Goal: Complete application form: Complete application form

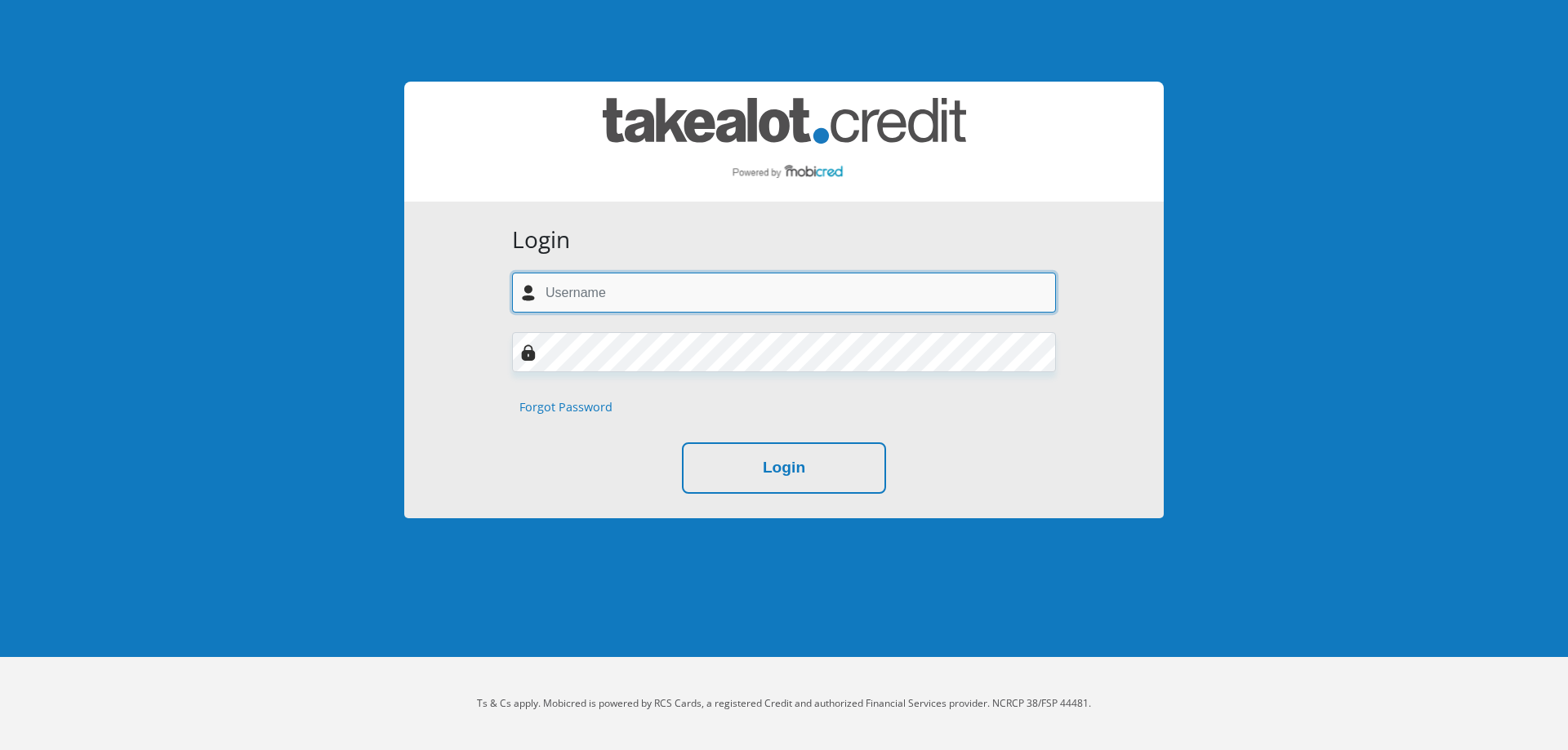
click at [675, 296] on input "text" at bounding box center [784, 292] width 544 height 40
type input "j"
type input "jarmaneryn5@gmail.com"
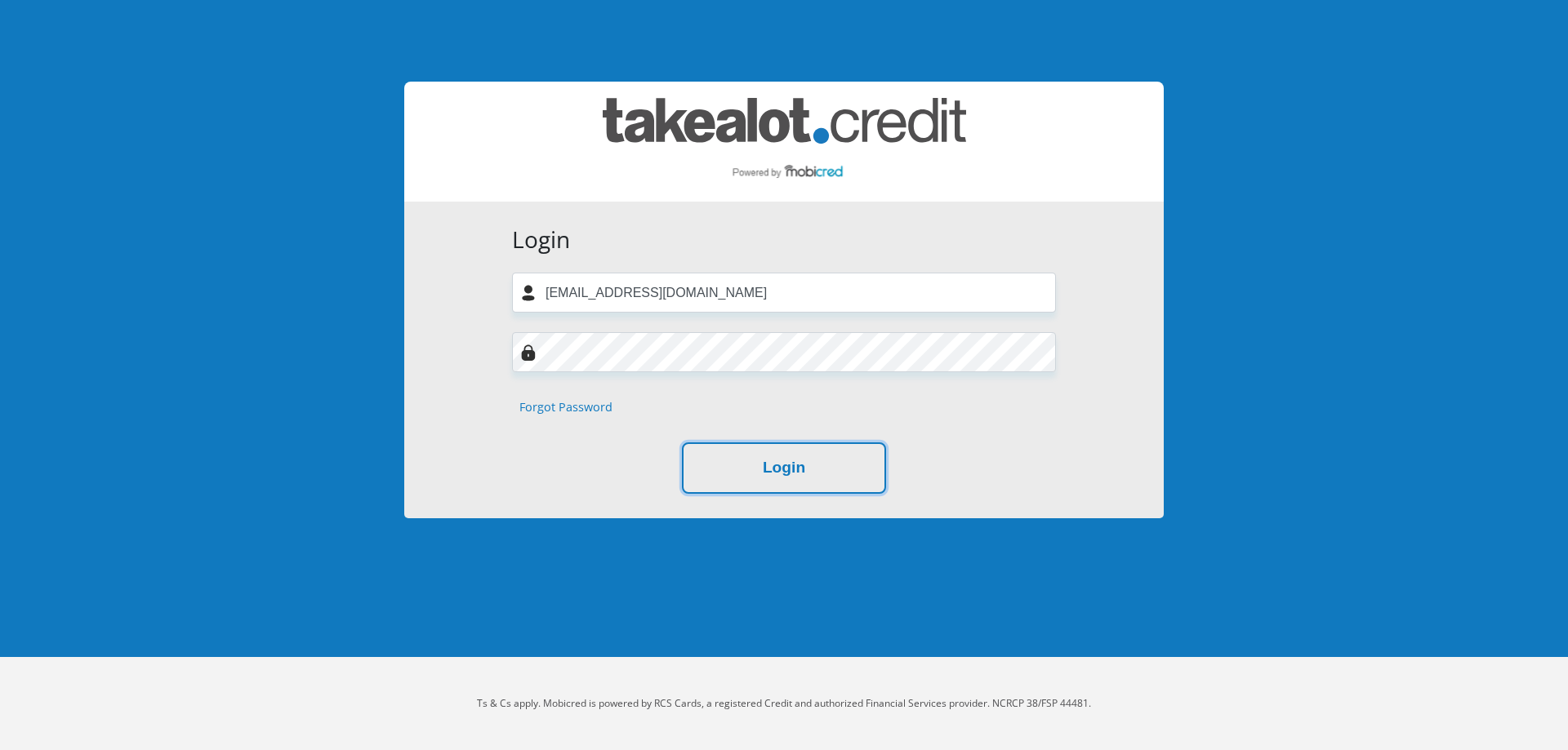
click at [704, 456] on button "Login" at bounding box center [784, 468] width 204 height 52
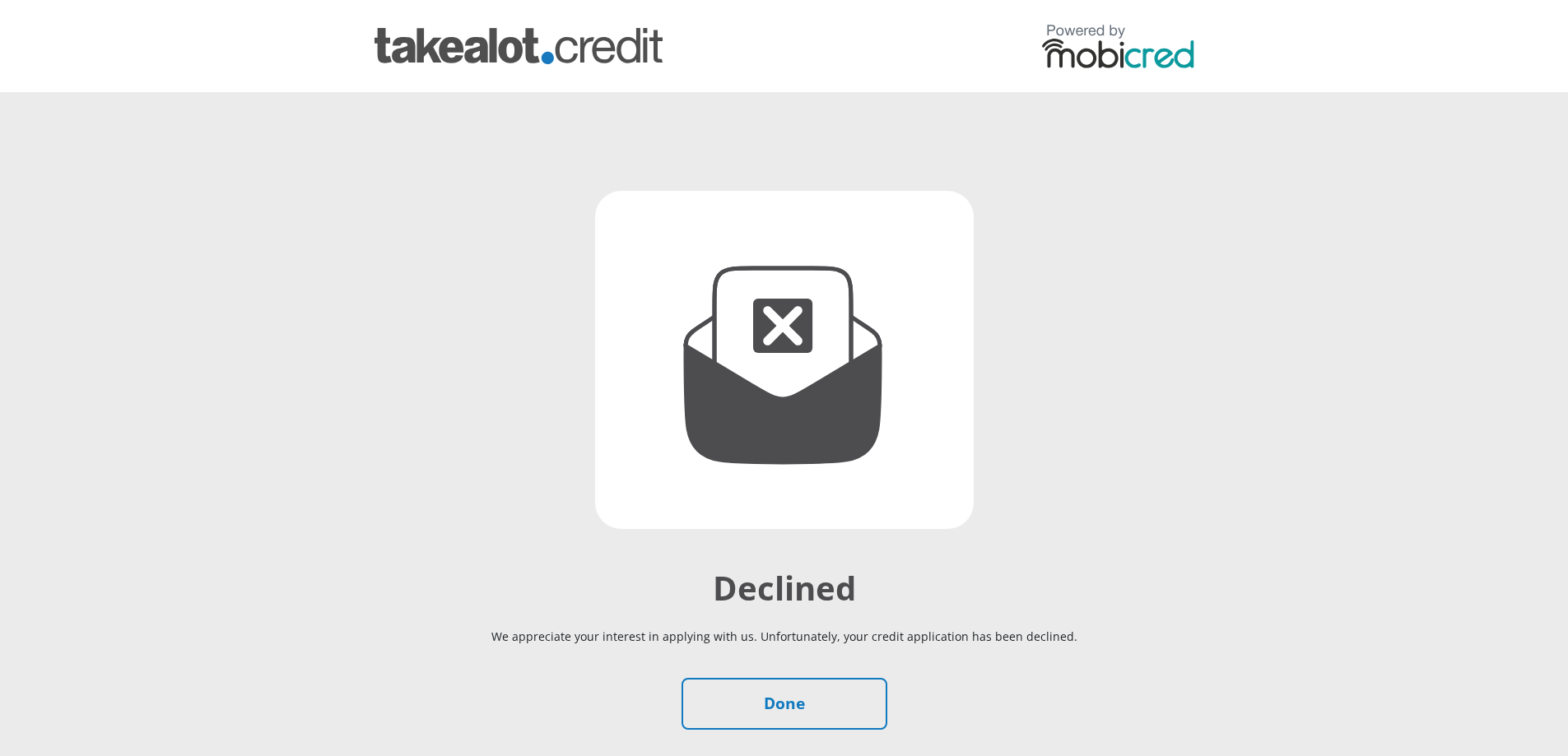
scroll to position [126, 0]
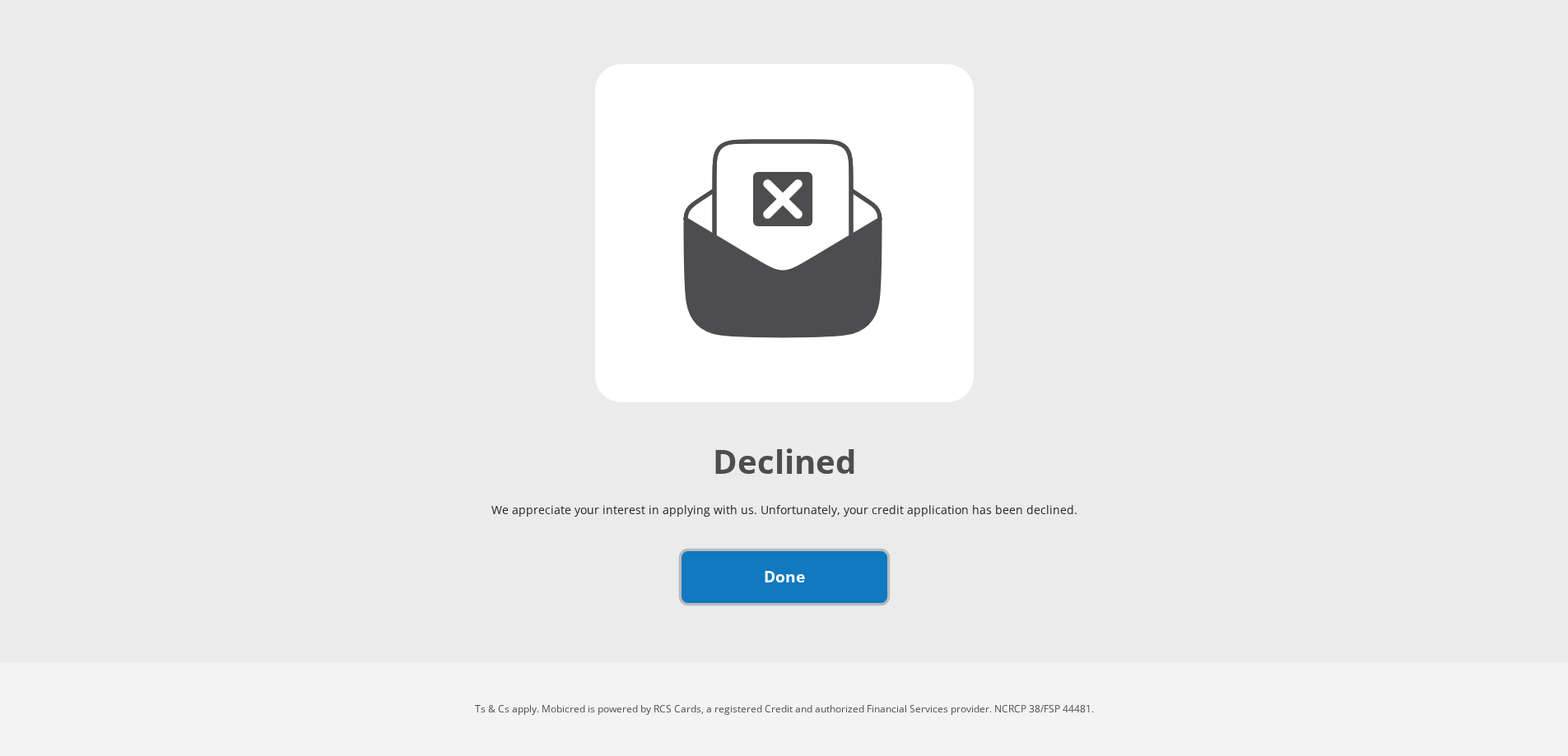
click at [797, 586] on link "Done" at bounding box center [785, 577] width 206 height 52
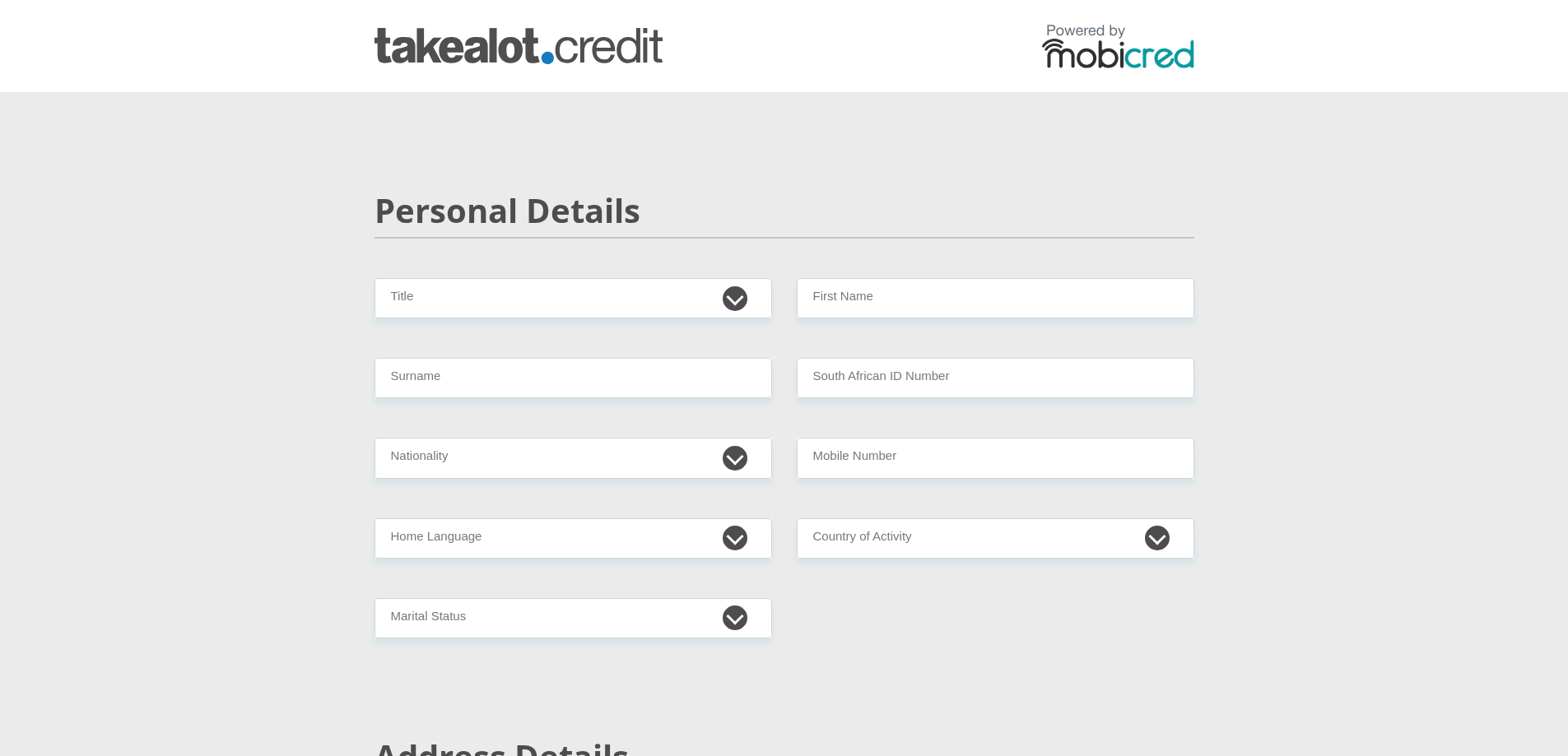
select select "Mrs"
click at [375, 278] on select "Mr Ms Mrs Dr Other" at bounding box center [573, 297] width 398 height 40
click at [928, 311] on input "First Name" at bounding box center [995, 297] width 398 height 40
type input "e"
type input "ERYN"
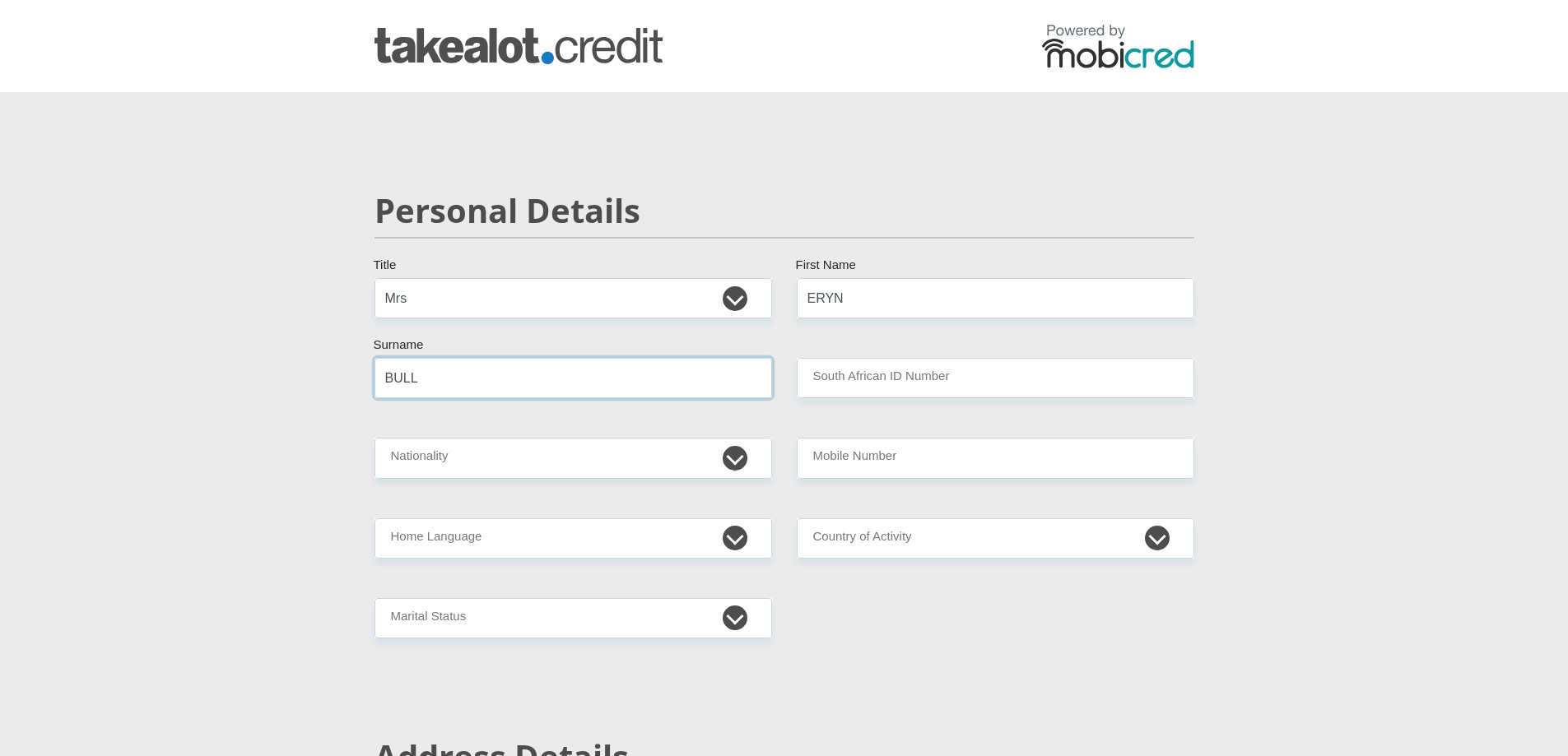
type input "BULL"
type input "9006230054080"
select select "ZAF"
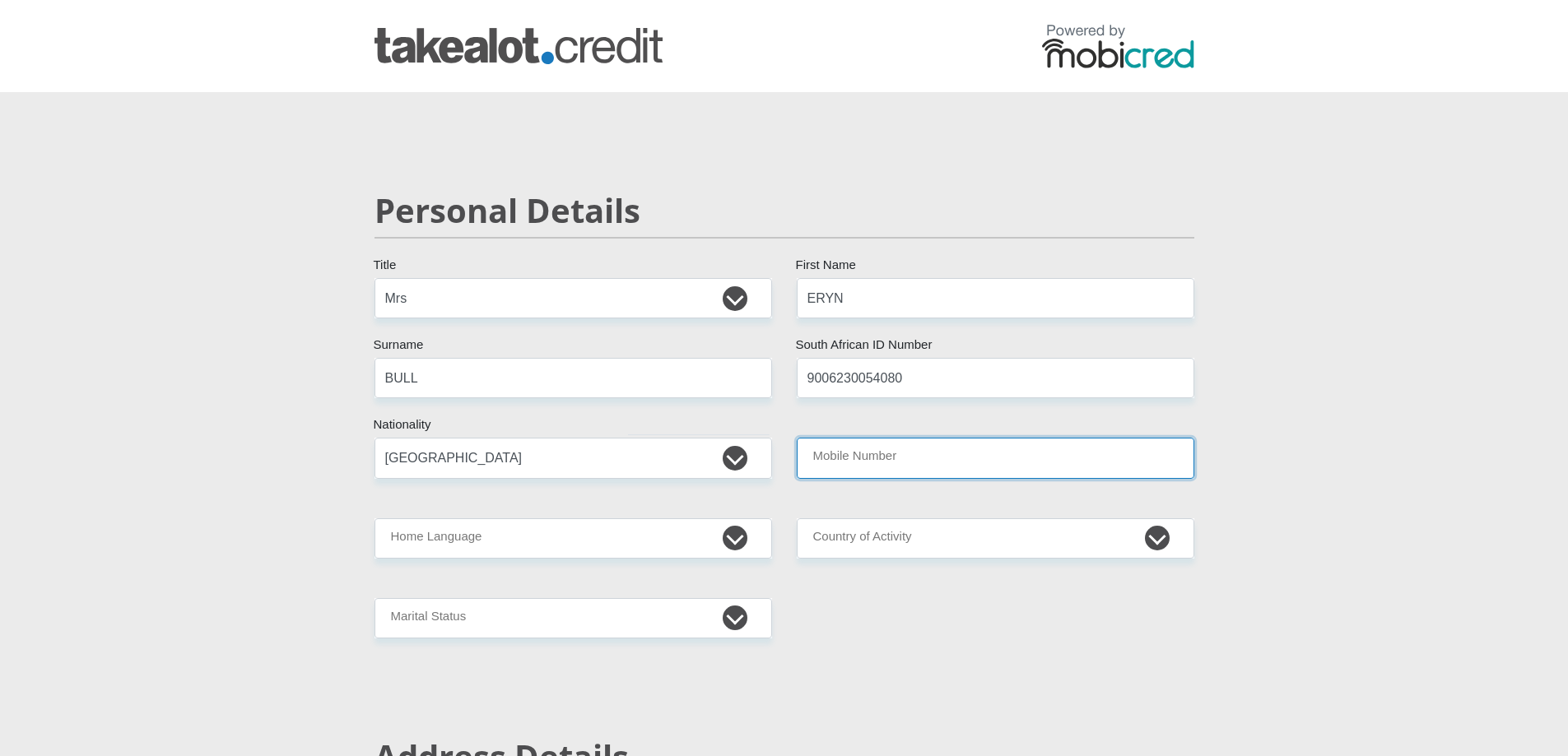
type input "S"
type input "0737135875"
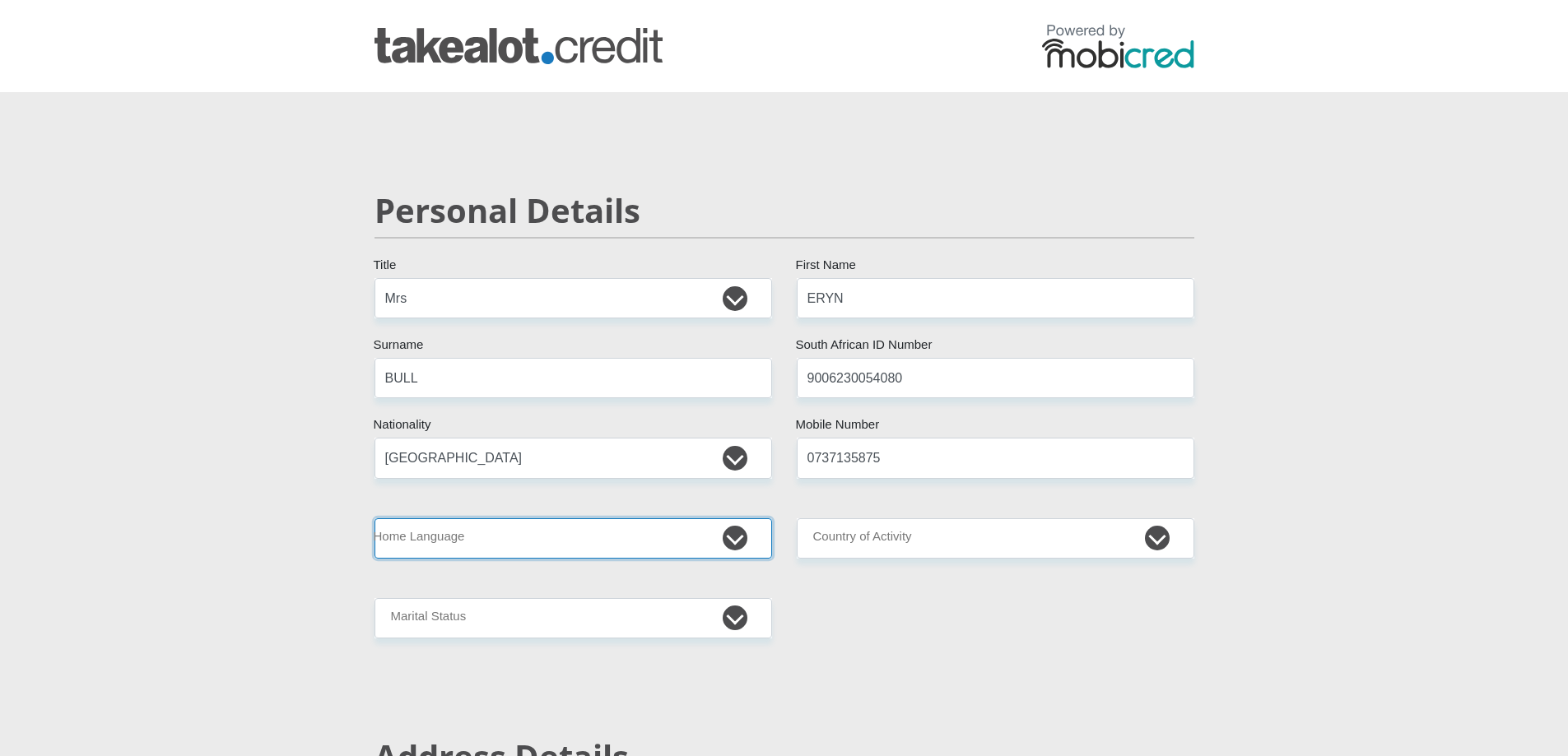
select select "eng"
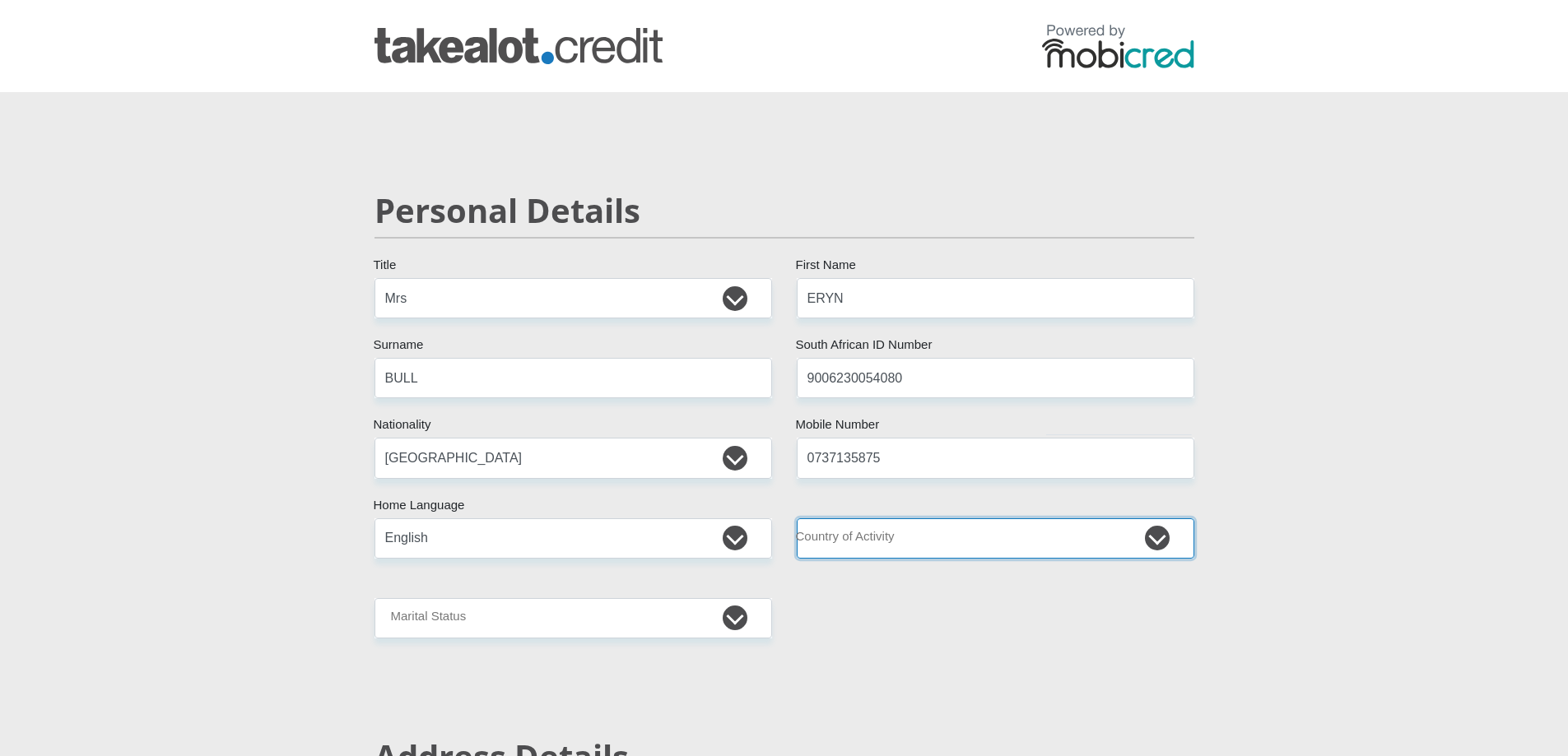
select select "ZAF"
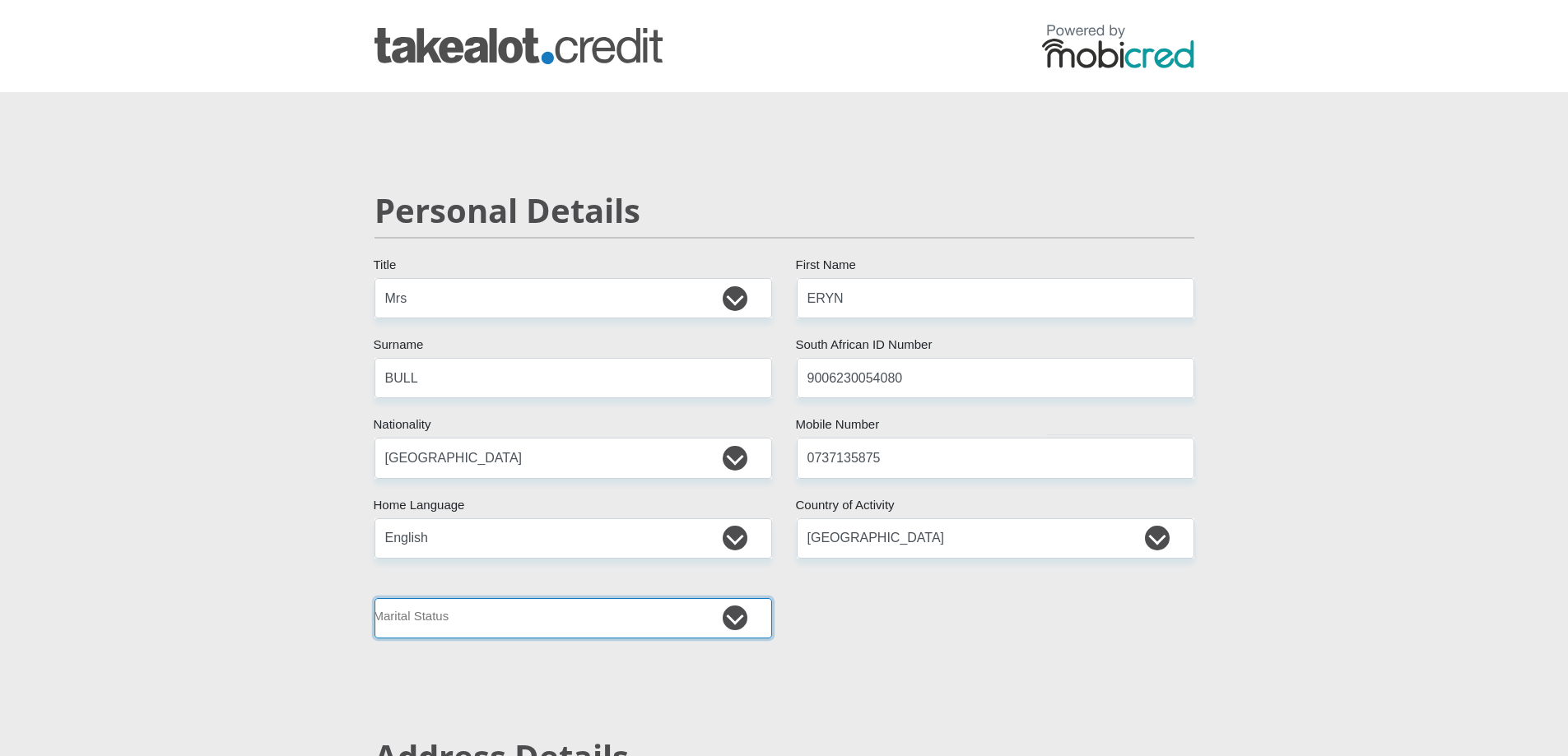
select select "1"
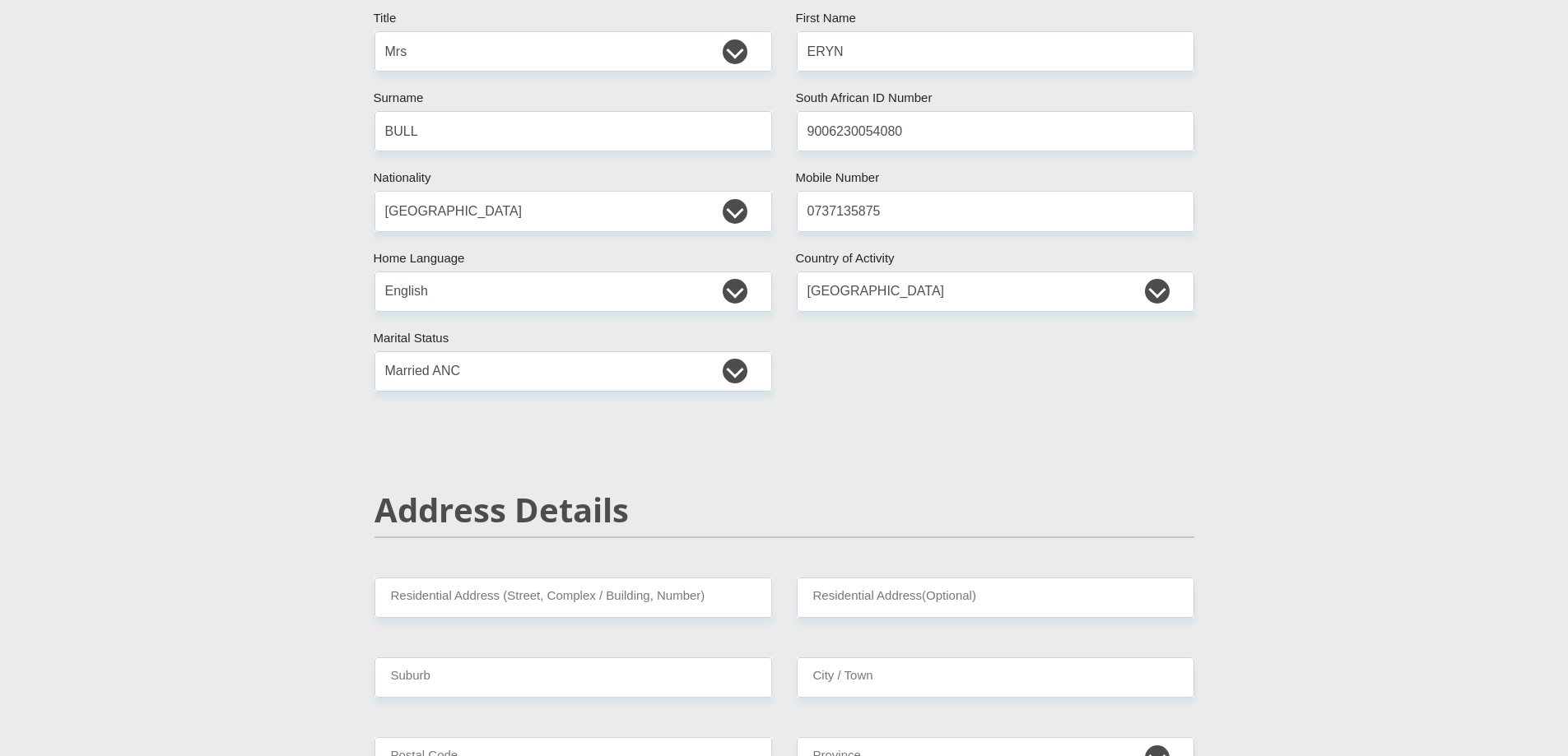
drag, startPoint x: 820, startPoint y: 472, endPoint x: 802, endPoint y: 474, distance: 18.1
click at [582, 593] on input "Residential Address (Street, Complex / Building, Number)" at bounding box center [573, 597] width 398 height 40
type input "30 JASMINE CLOSE"
type input "HAYFIELDS"
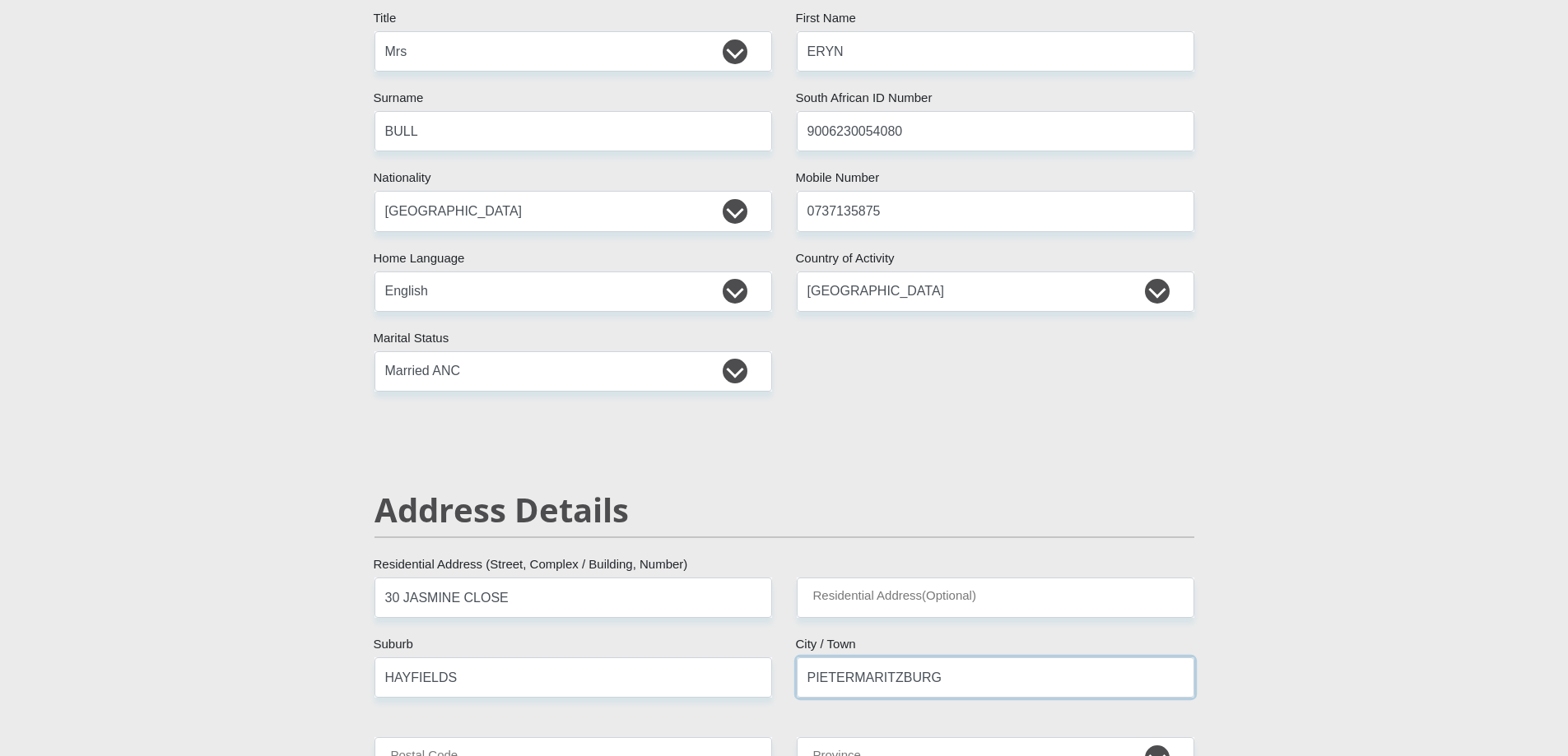
type input "PIETERMARITZBURG"
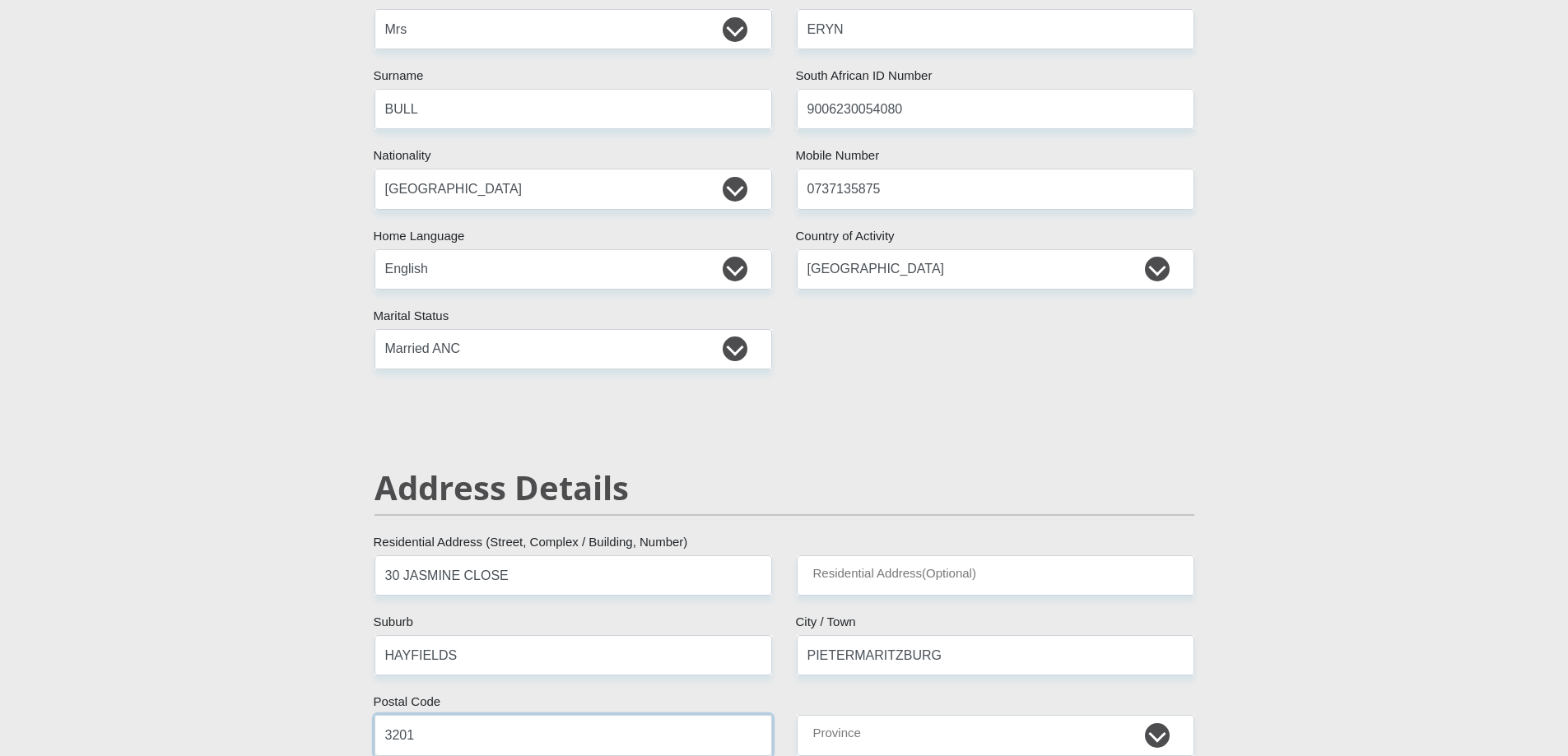
type input "3201"
select select "KwaZulu-Natal"
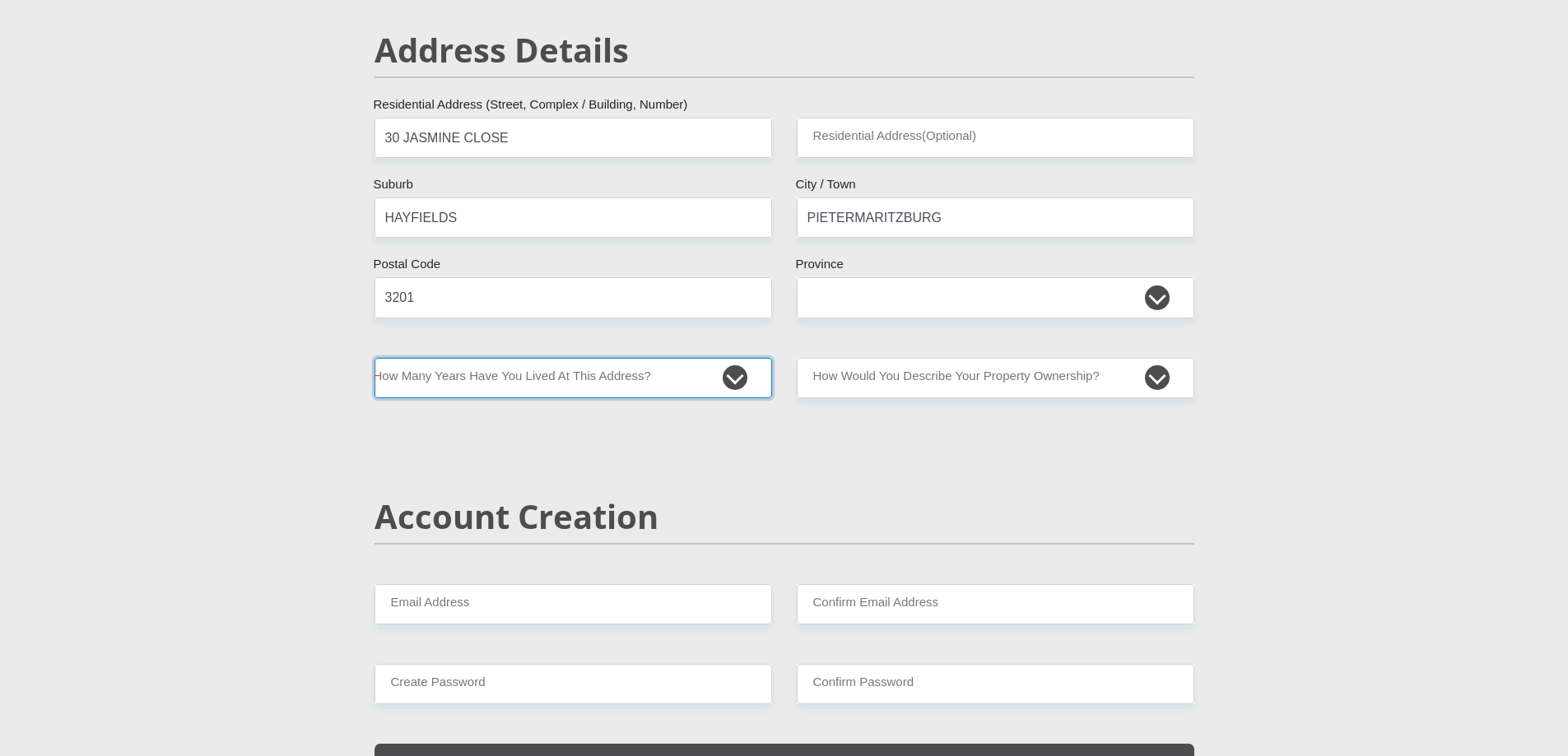
select select "2"
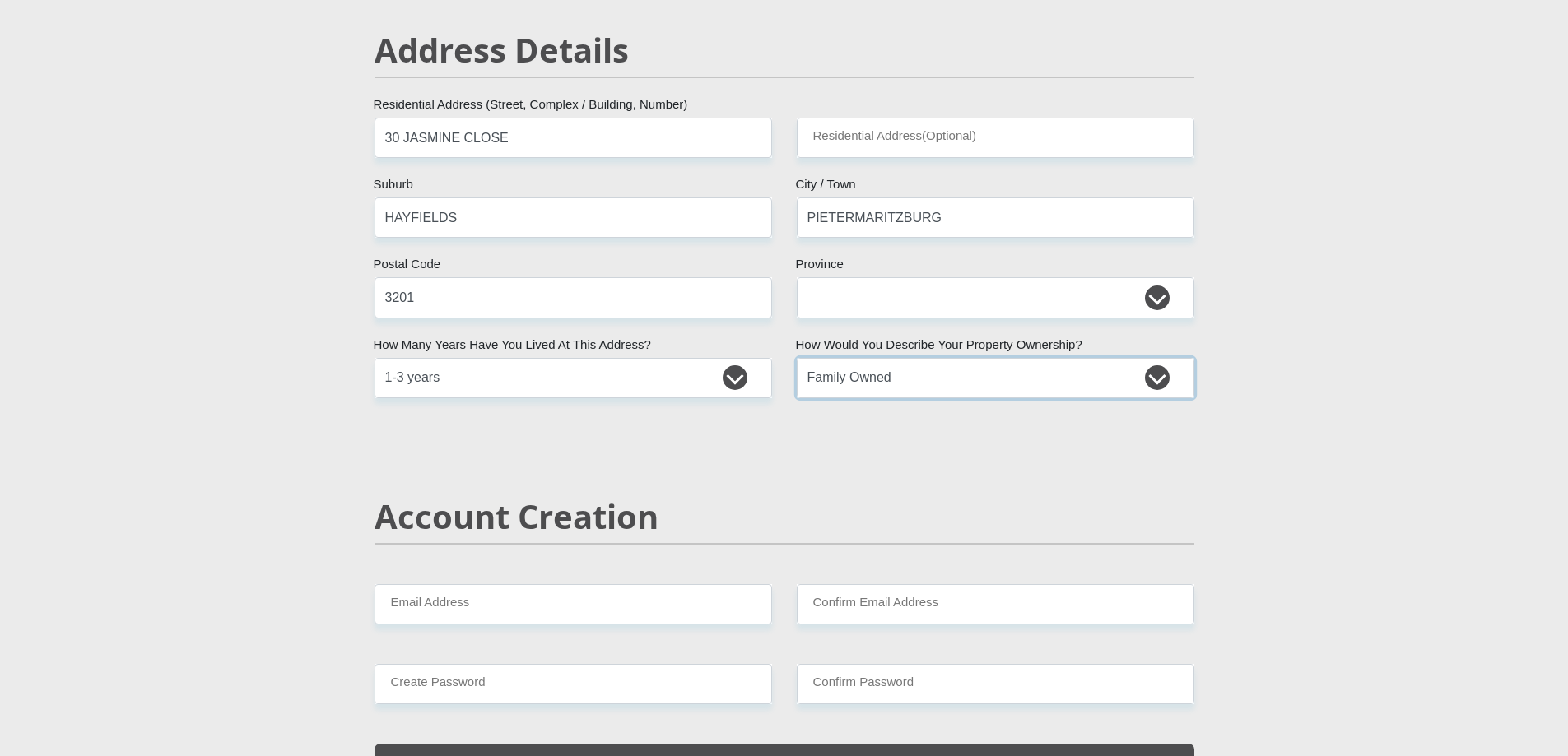
select select "Company Dwelling"
click at [604, 598] on input "Email Address" at bounding box center [573, 604] width 398 height 40
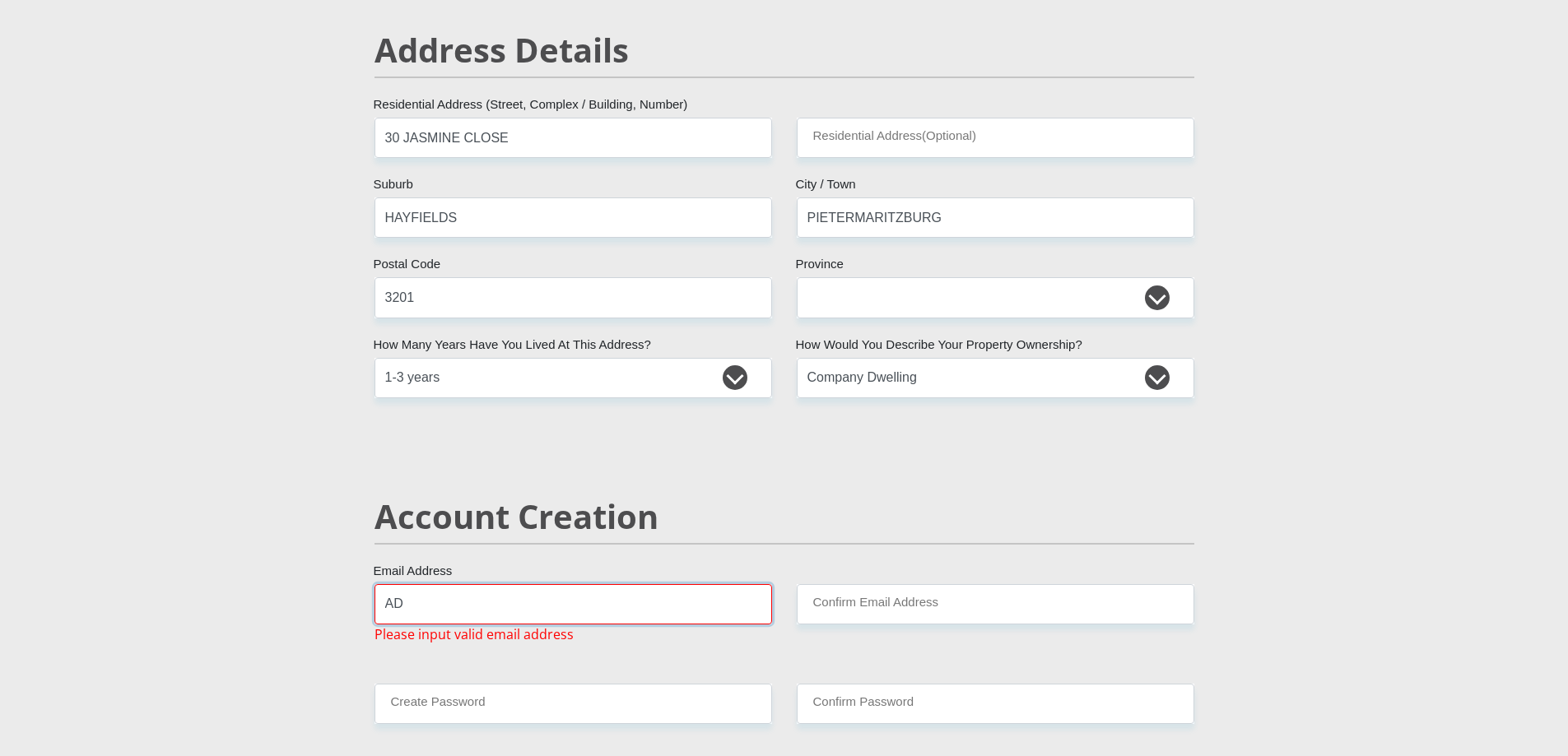
type input "A"
type input "J"
type input "a"
type input "mtwalume46@outlook.com"
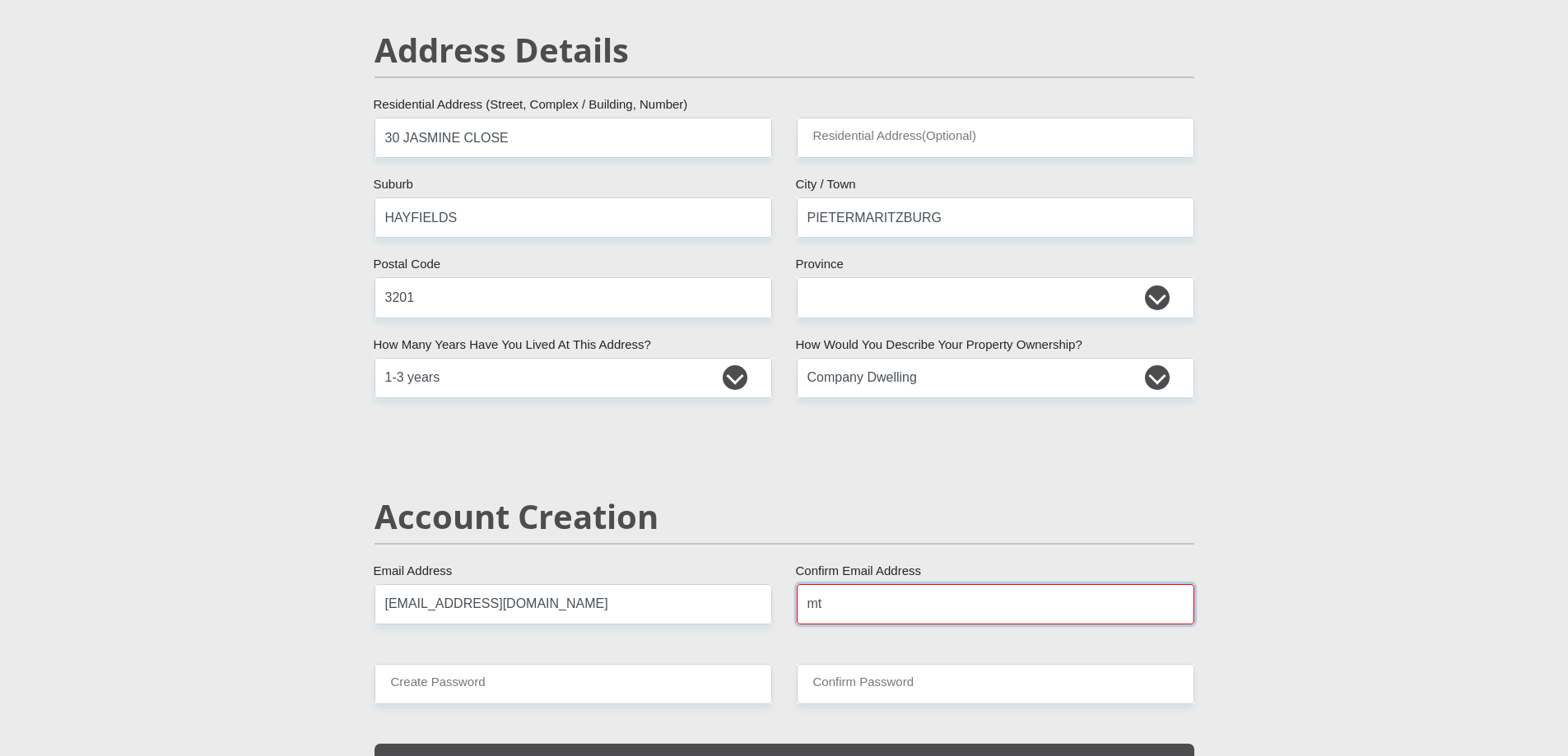
type input "mtwalume46@outlook.com"
type input "g5Z8Rqy9NW*"
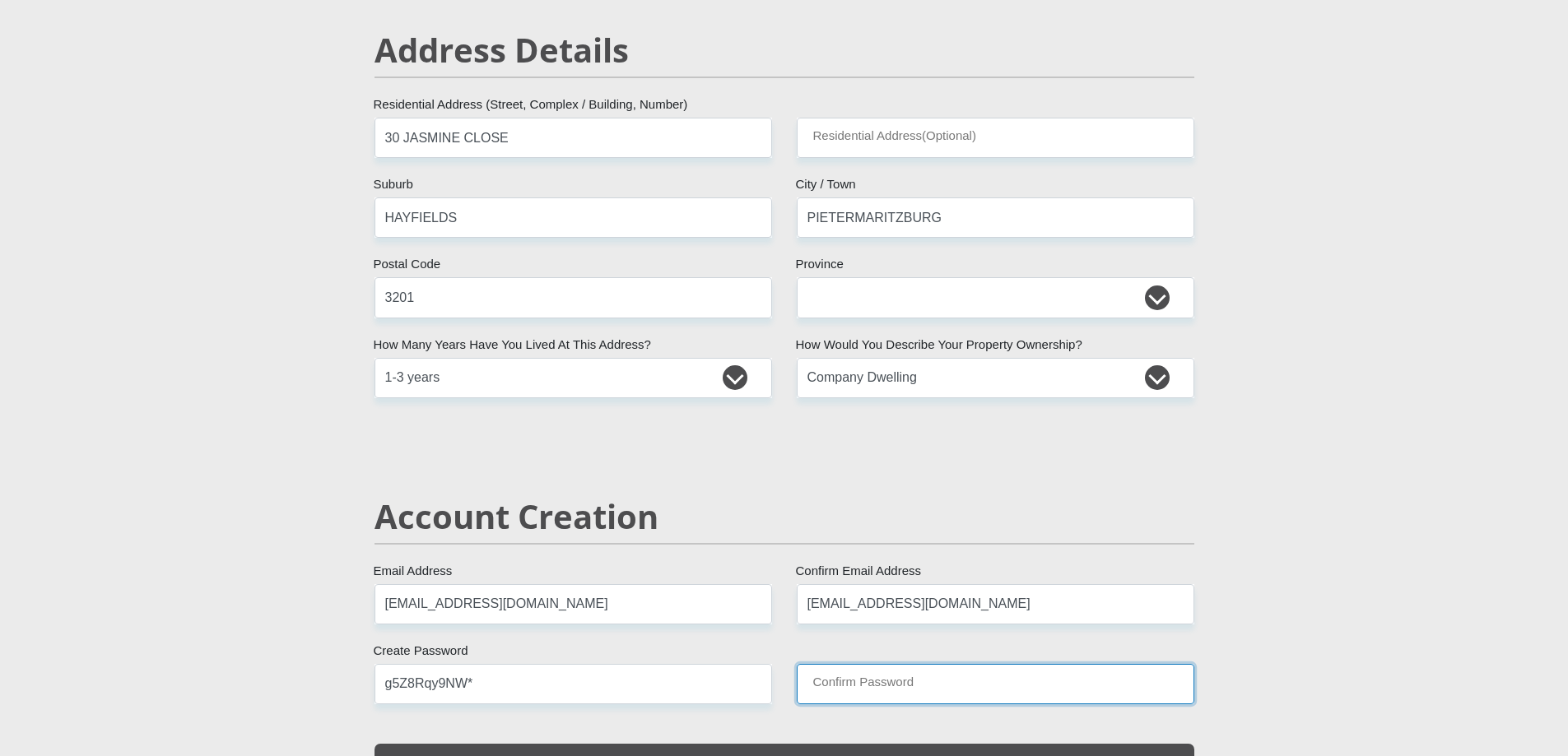
click at [840, 675] on input "Confirm Password" at bounding box center [995, 683] width 398 height 40
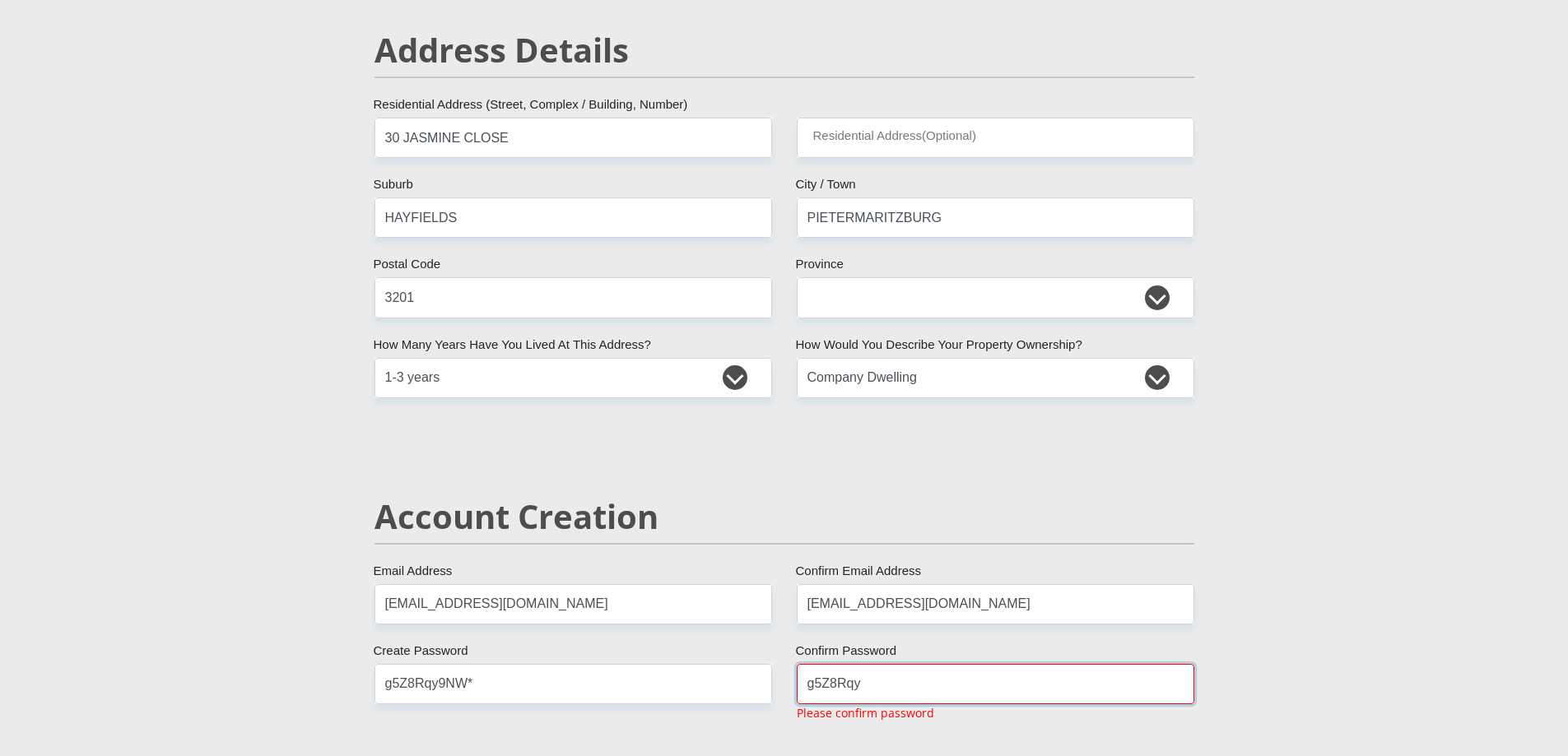
drag, startPoint x: 932, startPoint y: 689, endPoint x: 922, endPoint y: 688, distance: 10.0
click at [931, 689] on input "g5Z8Rqy" at bounding box center [995, 683] width 398 height 40
type input "g5Z8Rqy9NW*"
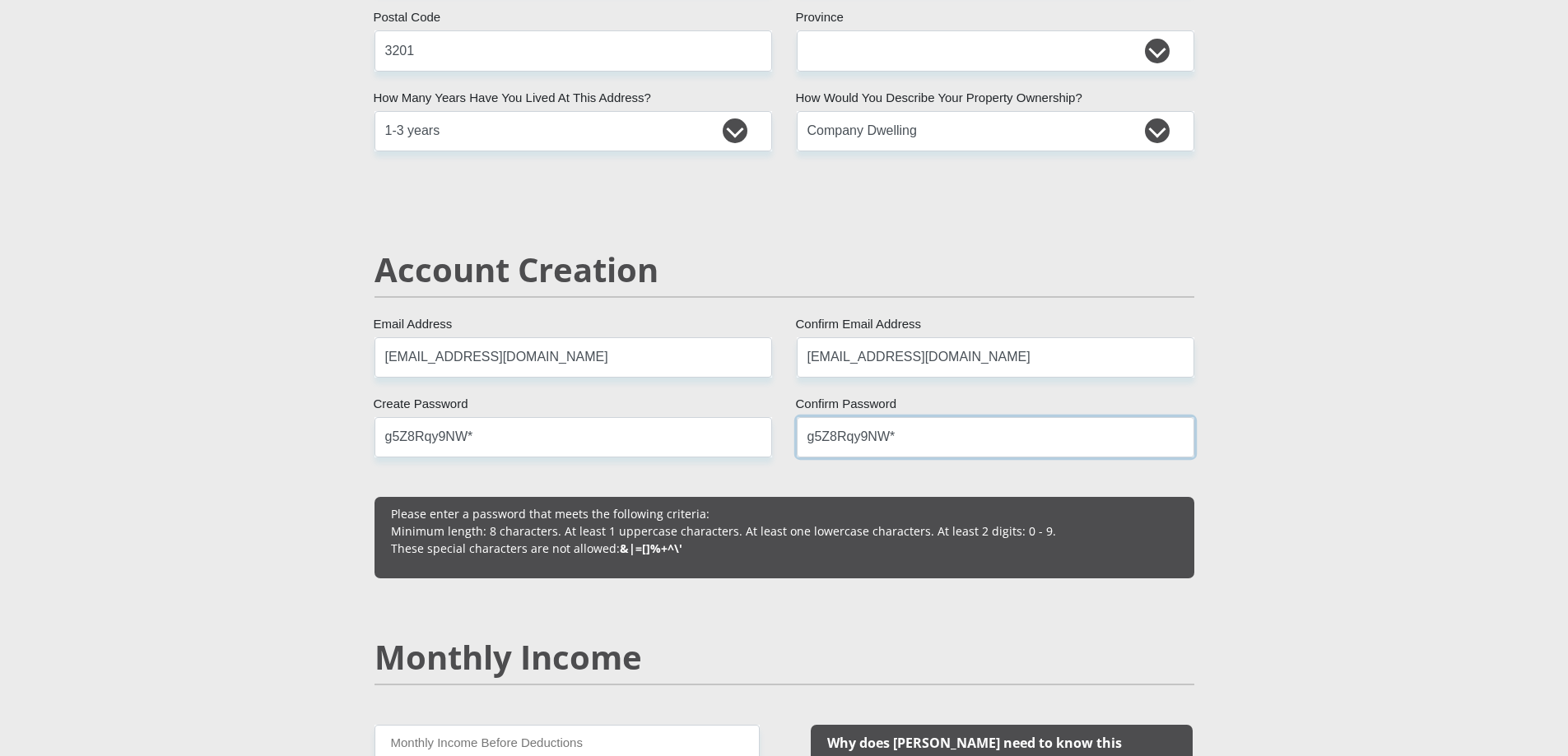
scroll to position [1283, 0]
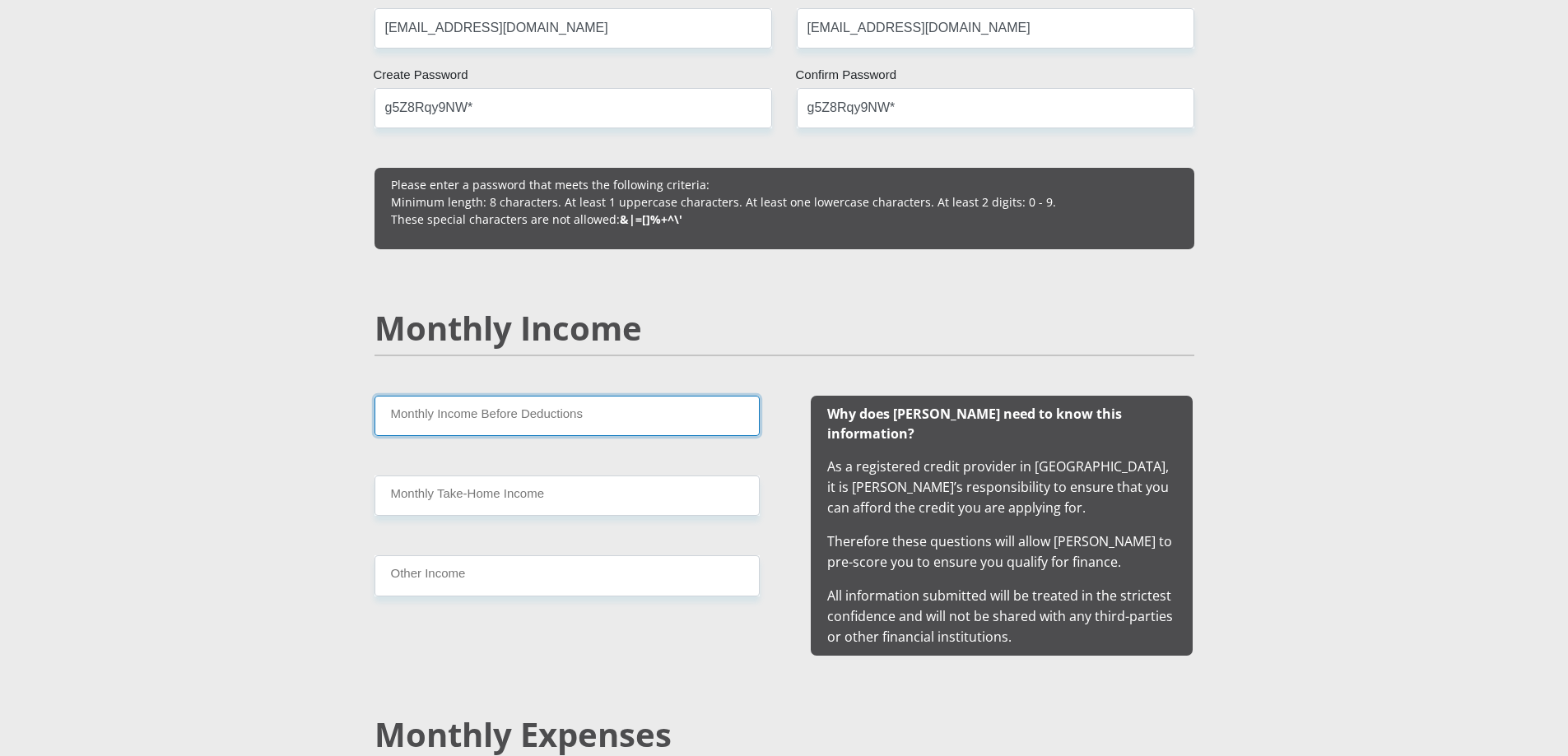
click at [530, 415] on input "Monthly Income Before Deductions" at bounding box center [567, 416] width 385 height 40
type input "21000"
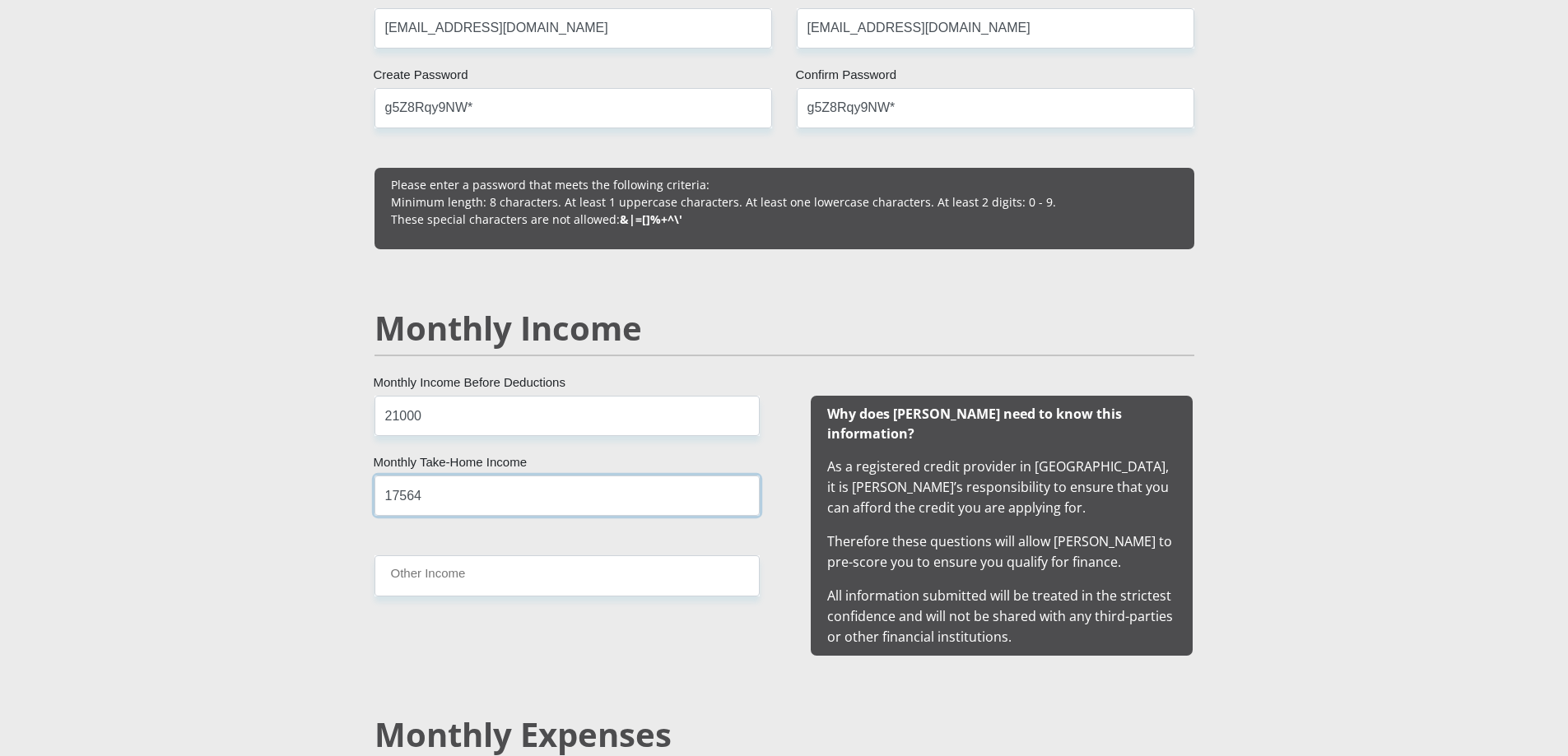
type input "17564"
type input "8750"
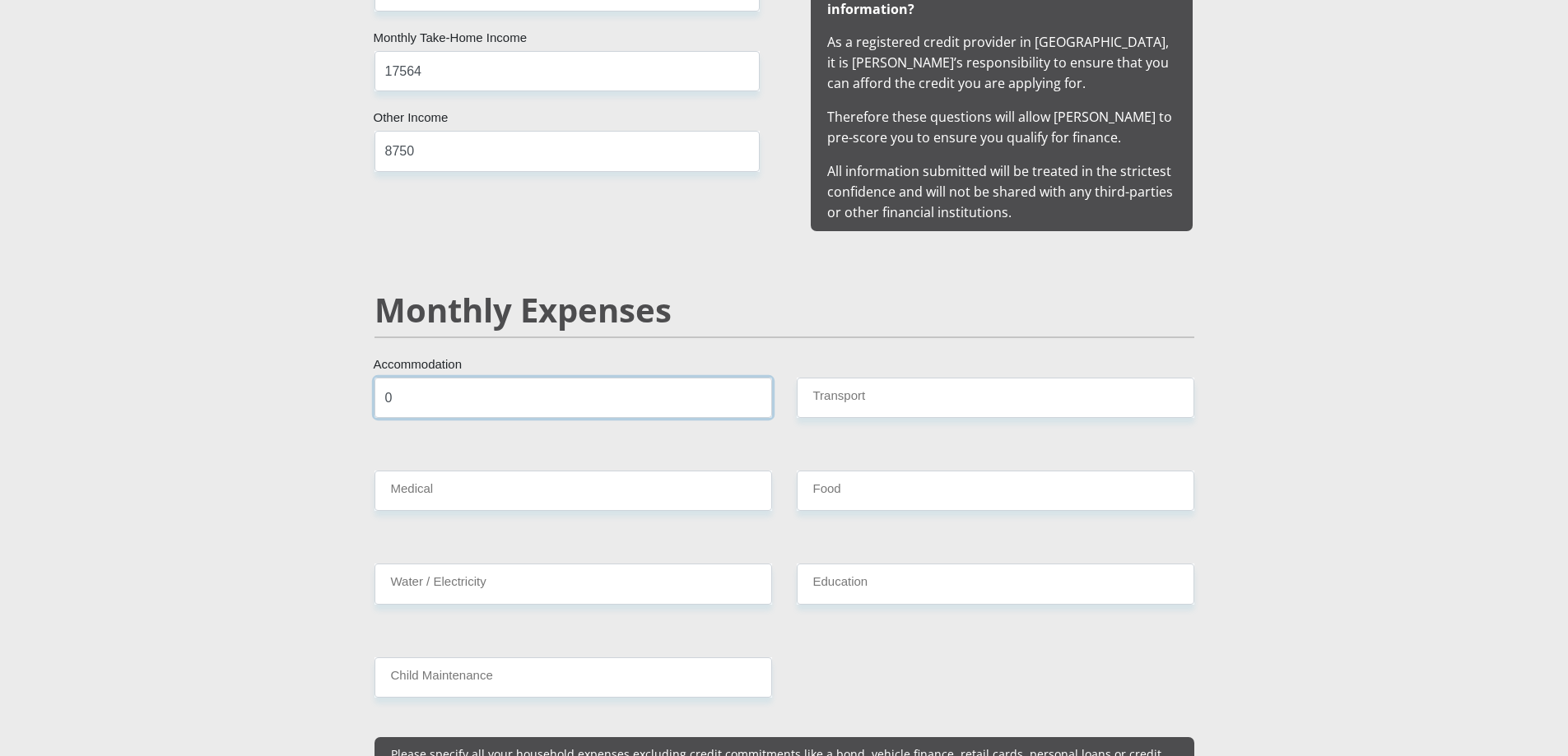
type input "0"
type input "500"
type input "0"
type input "500"
type input "0"
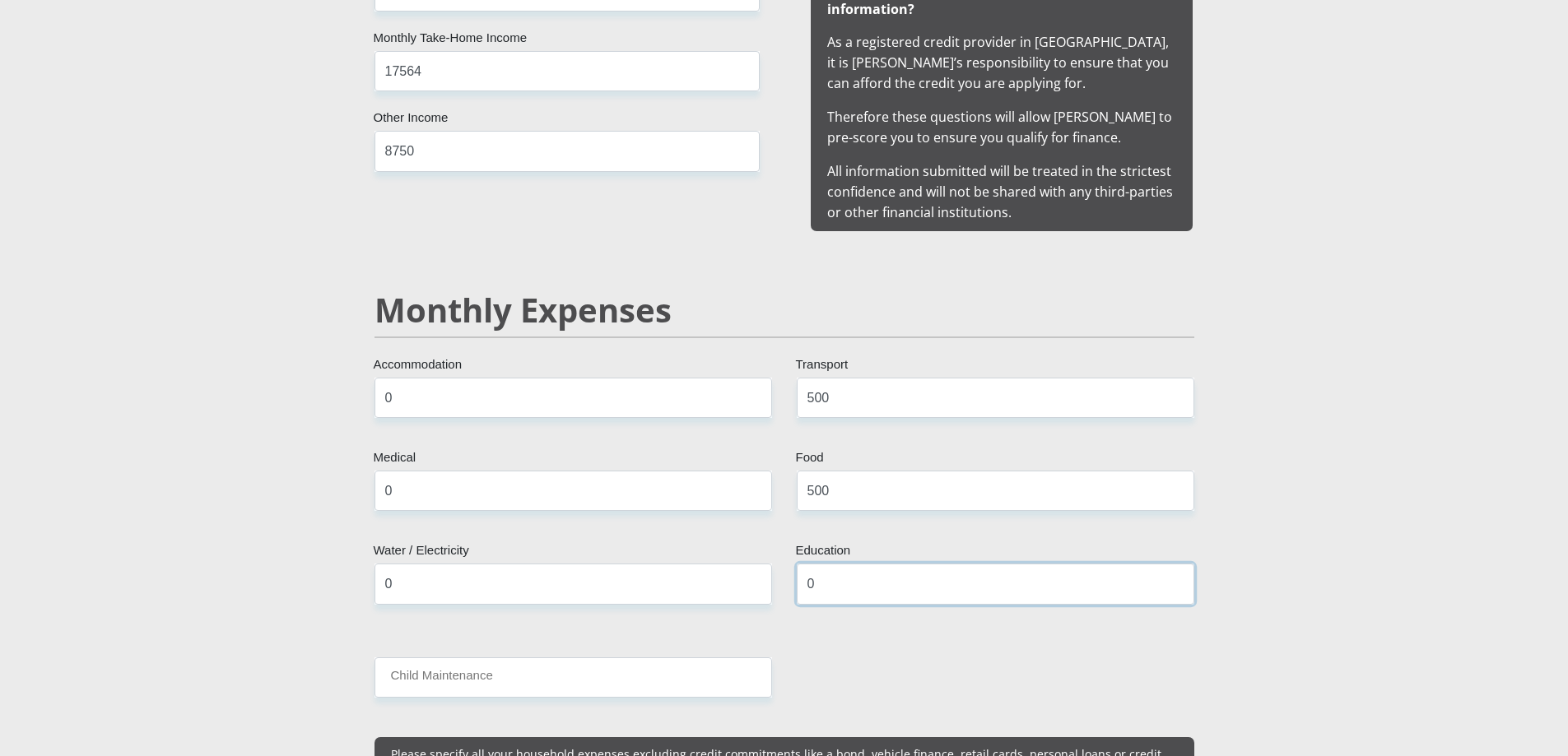
type input "0"
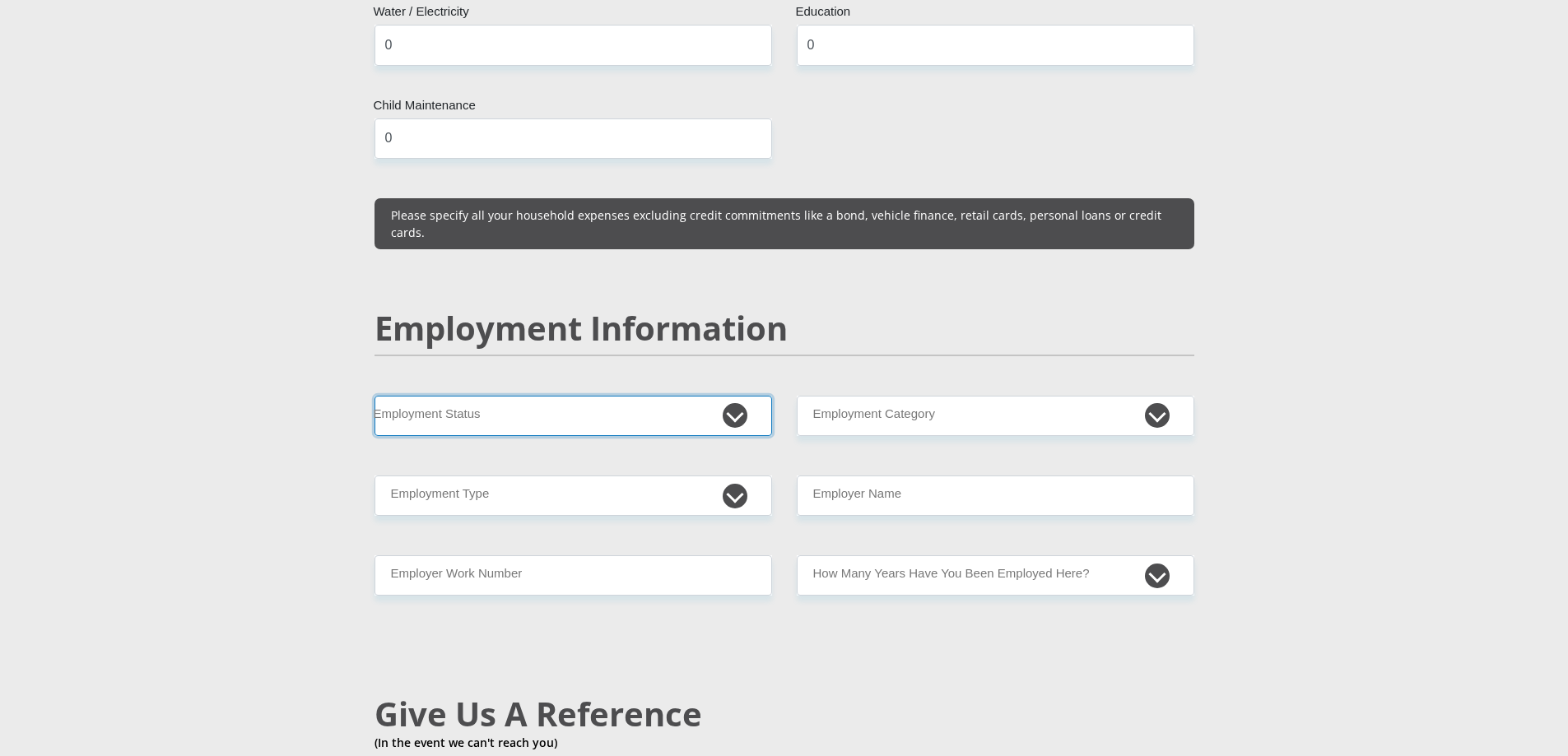
click at [486, 396] on select "Permanent/Full-time Part-time/Casual Contract Worker Self-Employed Housewife Re…" at bounding box center [573, 416] width 398 height 40
select select "1"
click at [375, 396] on select "Permanent/Full-time Part-time/Casual Contract Worker Self-Employed Housewife Re…" at bounding box center [573, 416] width 398 height 40
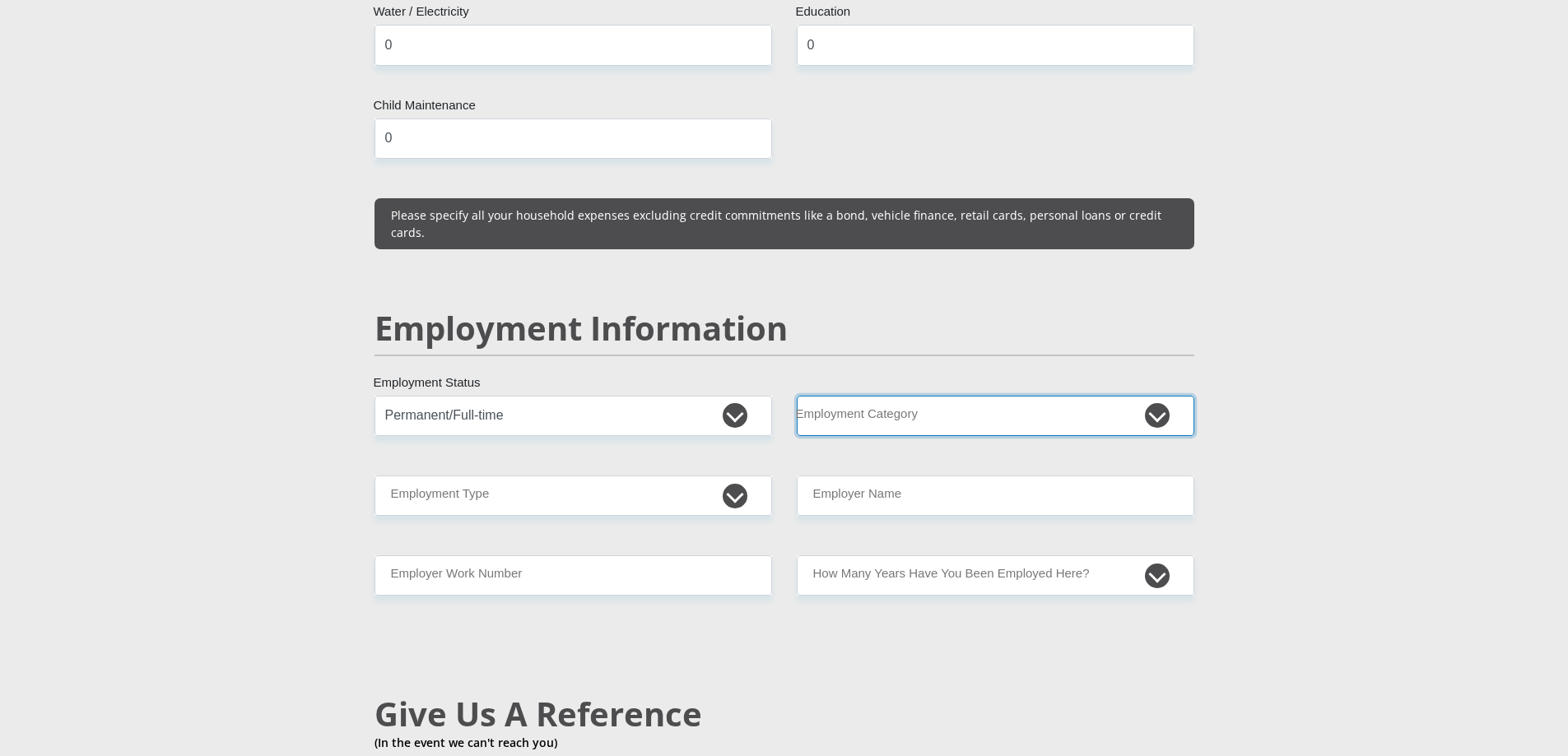
click at [869, 396] on select "AGRICULTURE ALCOHOL & TOBACCO CONSTRUCTION MATERIALS METALLURGY EQUIPMENT FOR R…" at bounding box center [995, 416] width 398 height 40
select select "2"
click at [797, 396] on select "AGRICULTURE ALCOHOL & TOBACCO CONSTRUCTION MATERIALS METALLURGY EQUIPMENT FOR R…" at bounding box center [995, 416] width 398 height 40
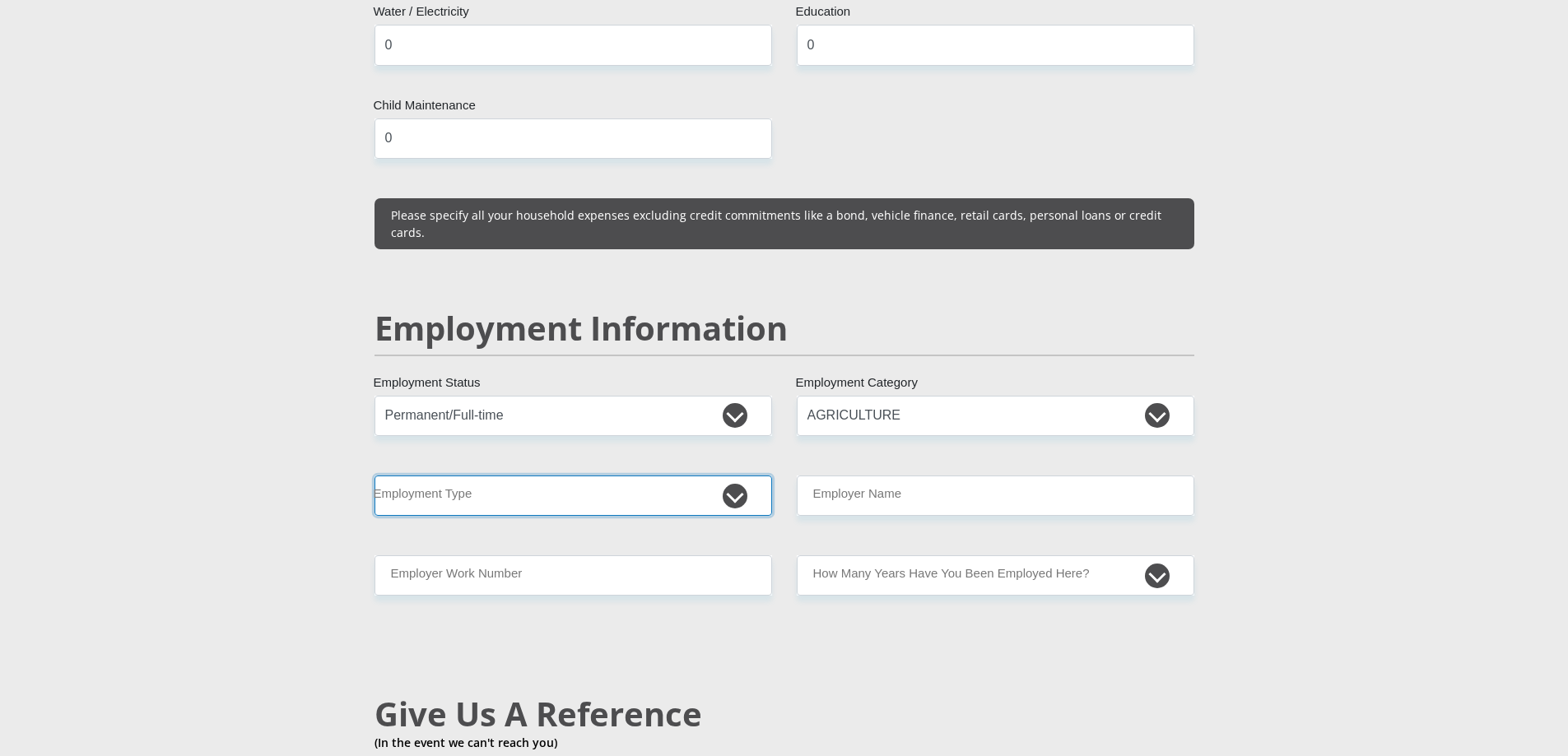
click at [487, 476] on select "College/Lecturer Craft Seller Creative Driver Executive Farmer Forces - Non Com…" at bounding box center [573, 495] width 398 height 40
select select "Manager"
click at [375, 476] on select "College/Lecturer Craft Seller Creative Driver Executive Farmer Forces - Non Com…" at bounding box center [573, 495] width 398 height 40
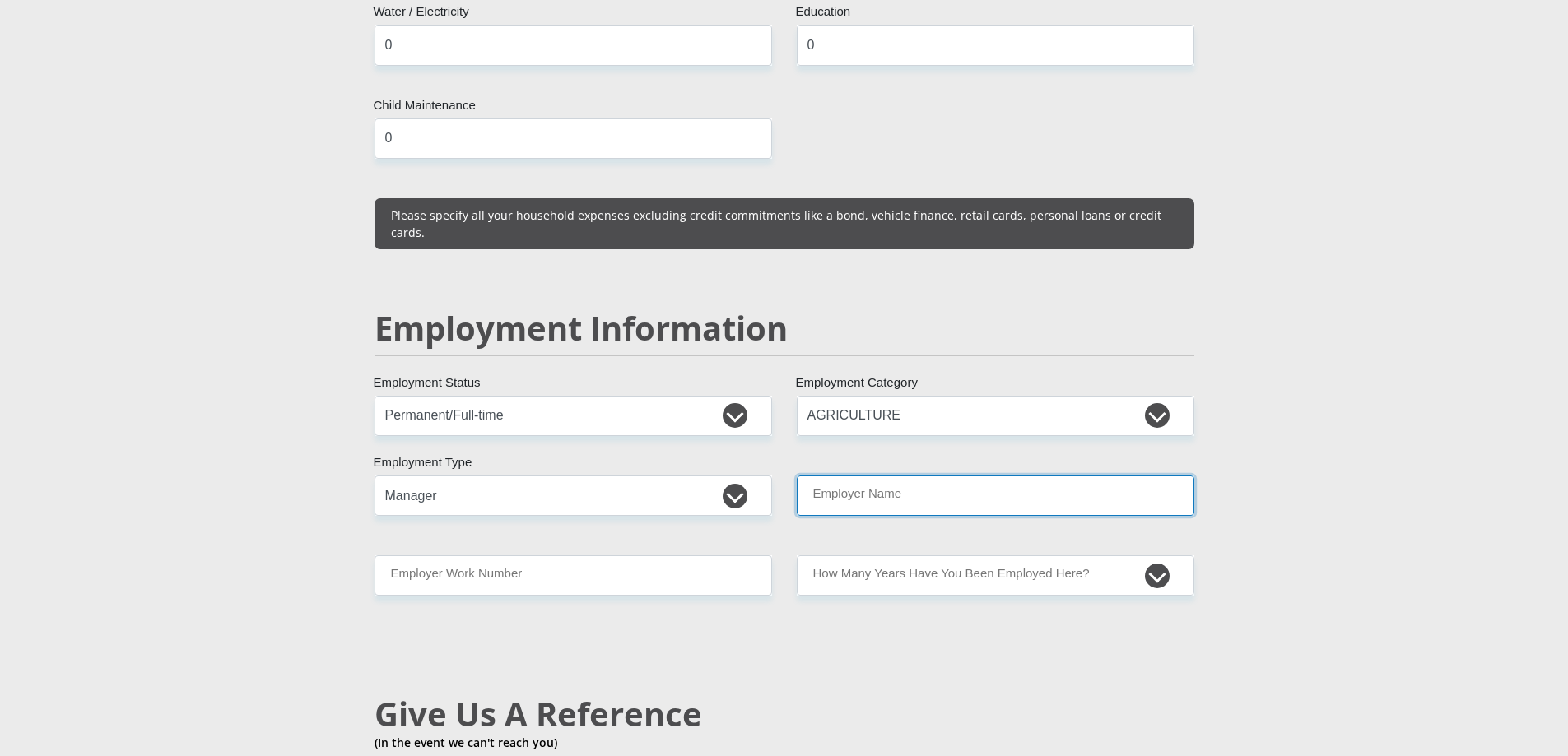
click at [943, 476] on input "Employer Name" at bounding box center [995, 495] width 398 height 40
type input "NIMAWAVEPTYTD"
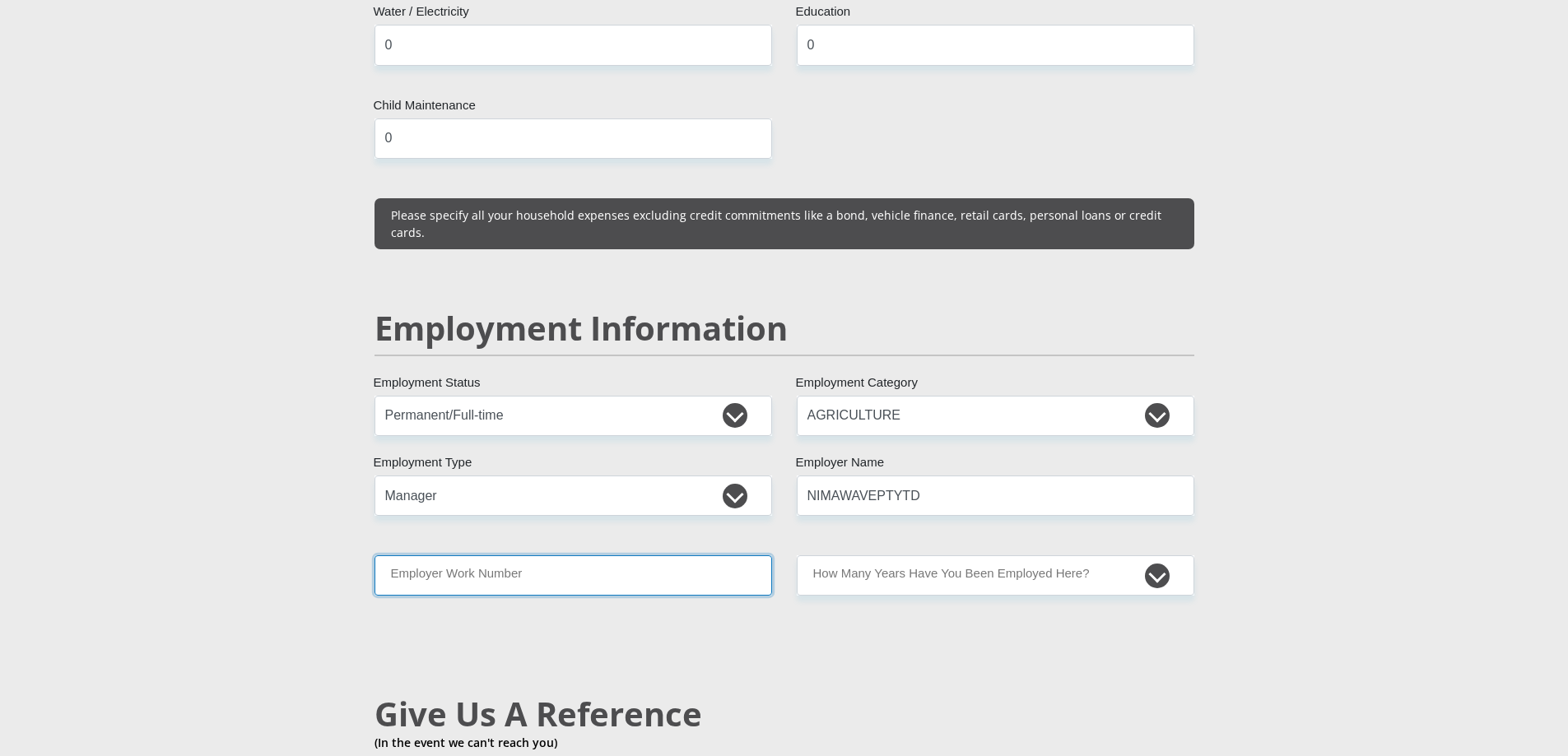
click at [636, 555] on input "Employer Work Number" at bounding box center [573, 575] width 398 height 40
type input "0828201655"
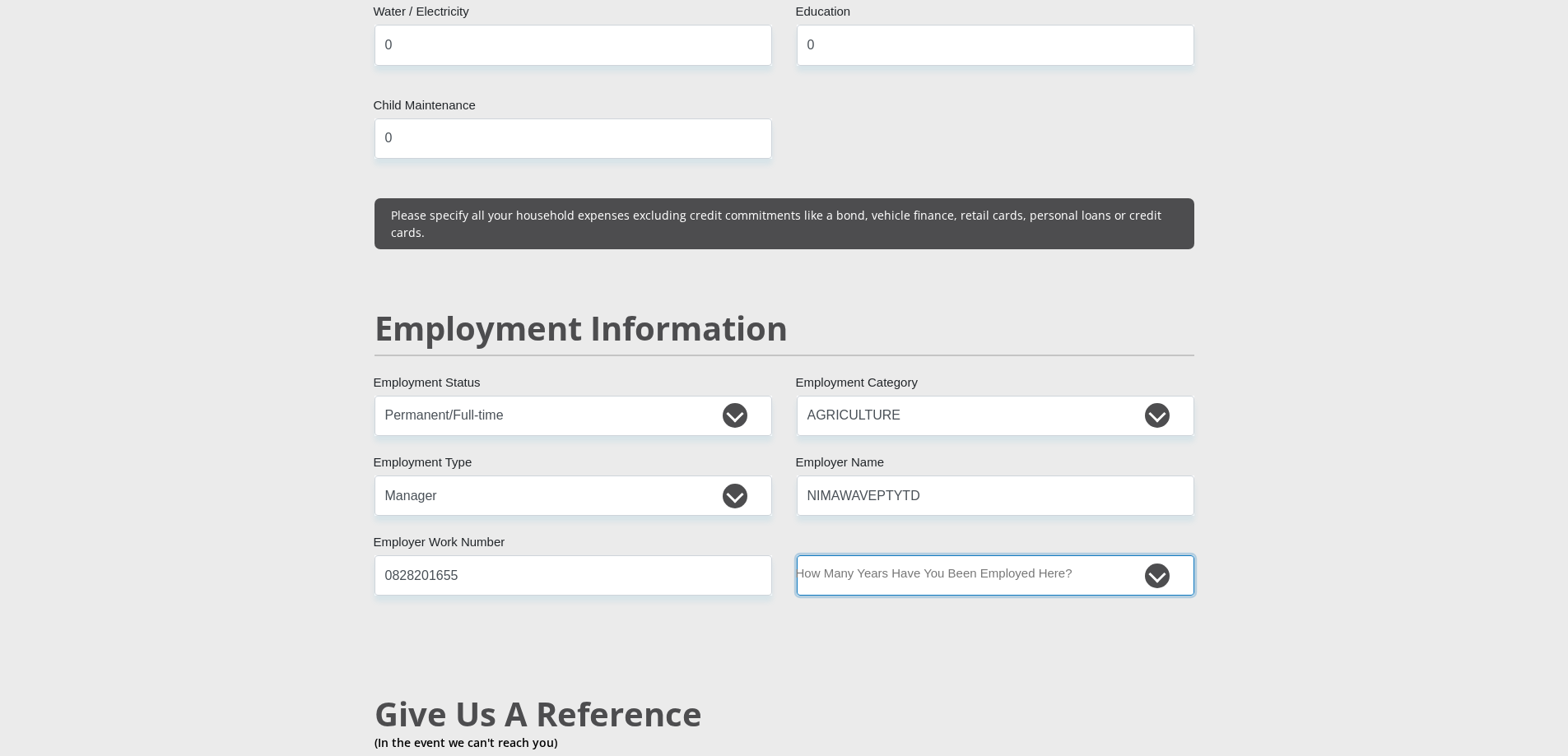
select select "24"
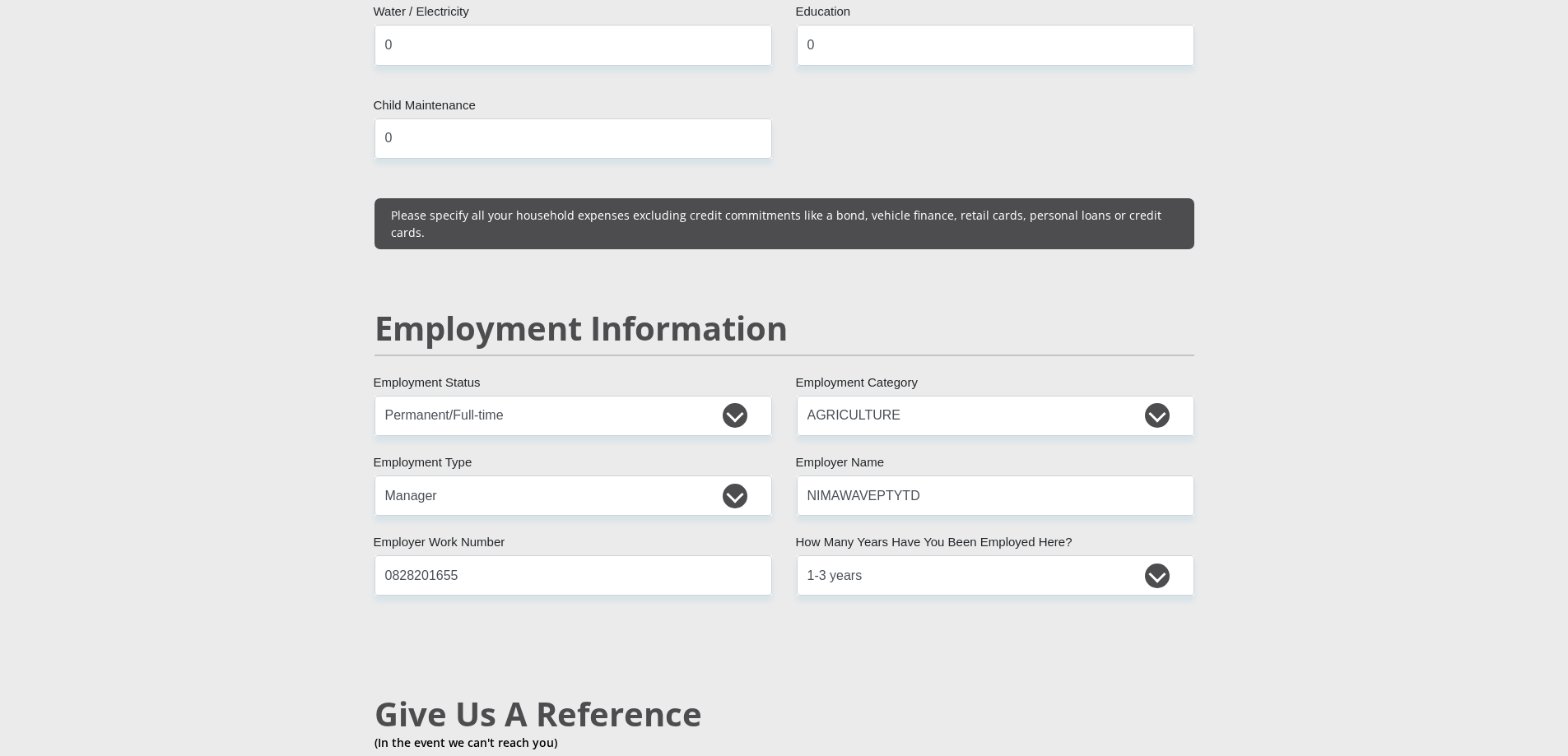
click at [13, 627] on section "Personal Details Mr Ms Mrs Dr Other Title ERYN First Name BULL Surname 90062300…" at bounding box center [784, 391] width 1568 height 5090
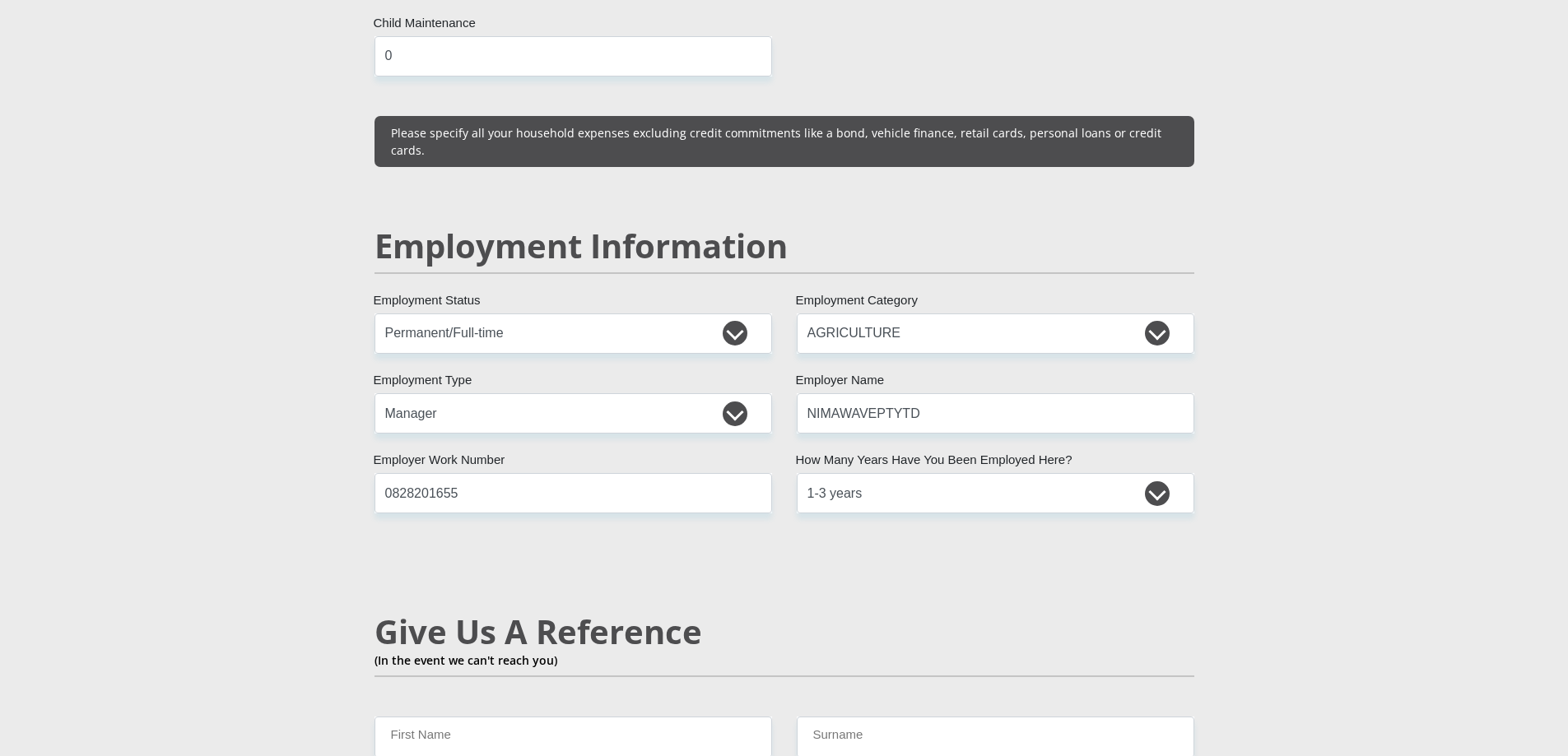
scroll to position [2658, 0]
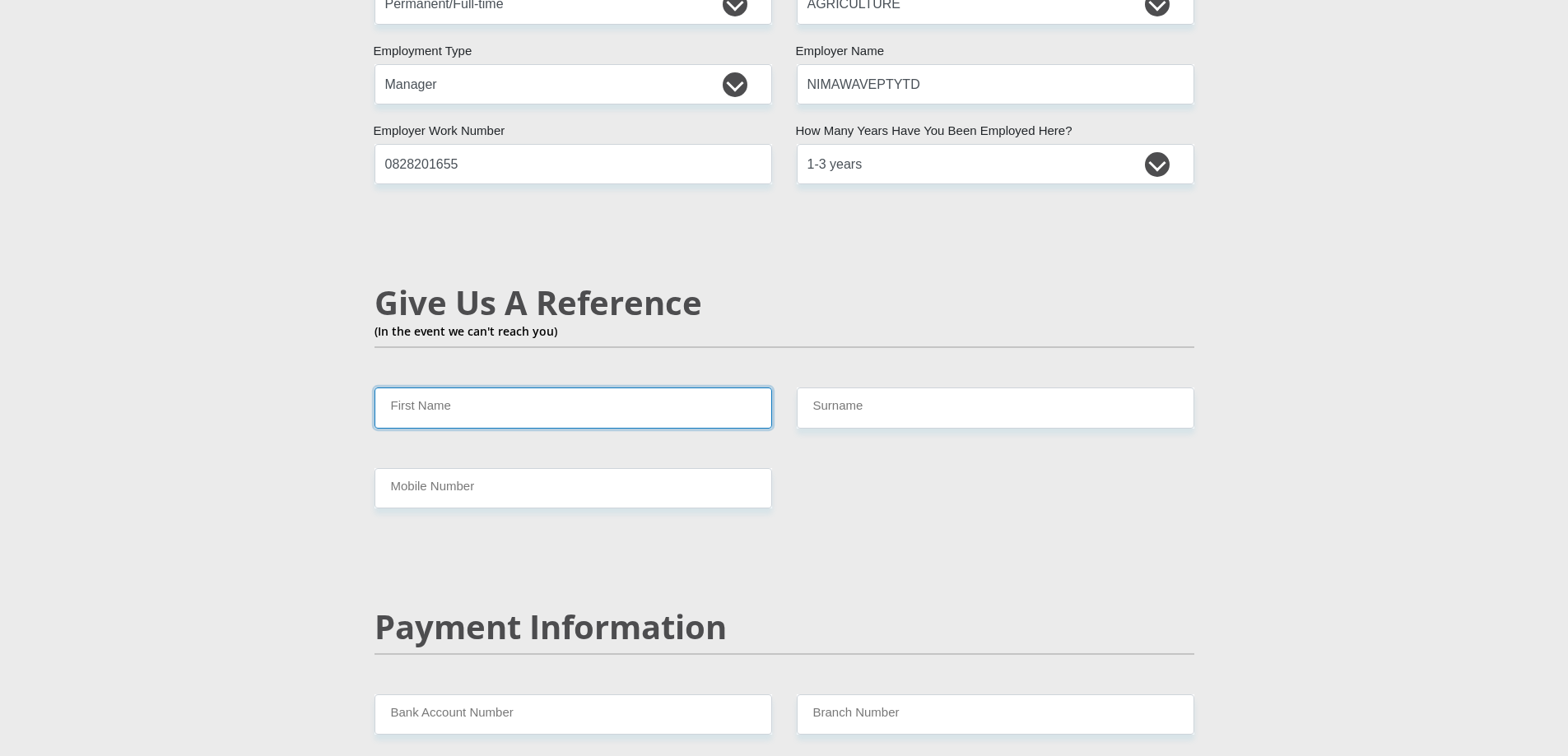
click at [434, 388] on input "First Name" at bounding box center [573, 408] width 398 height 40
type input "Jonathn"
type input "Bull"
type input "0828019189"
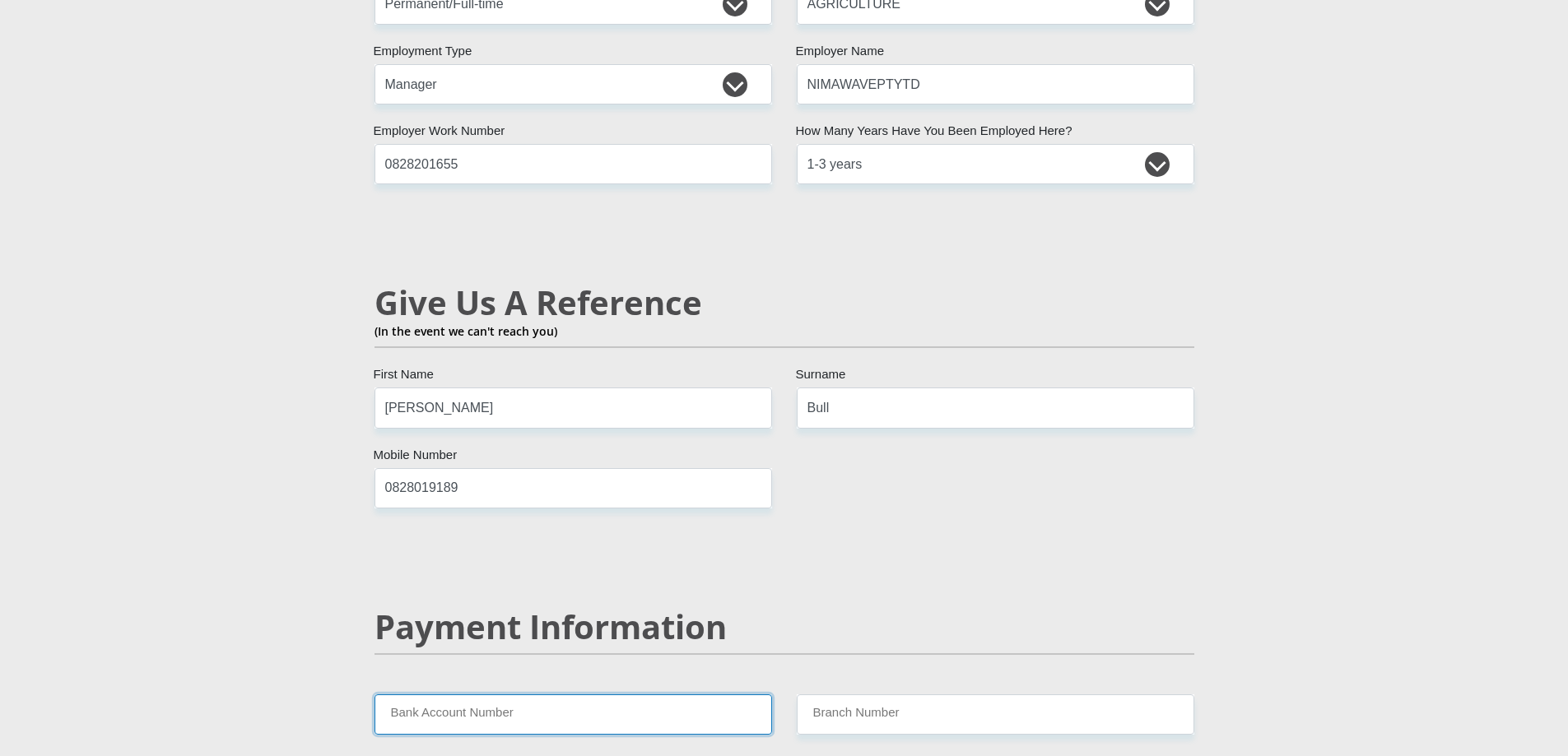
click at [471, 694] on input "Bank Account Number" at bounding box center [573, 714] width 398 height 40
type input "1211480879"
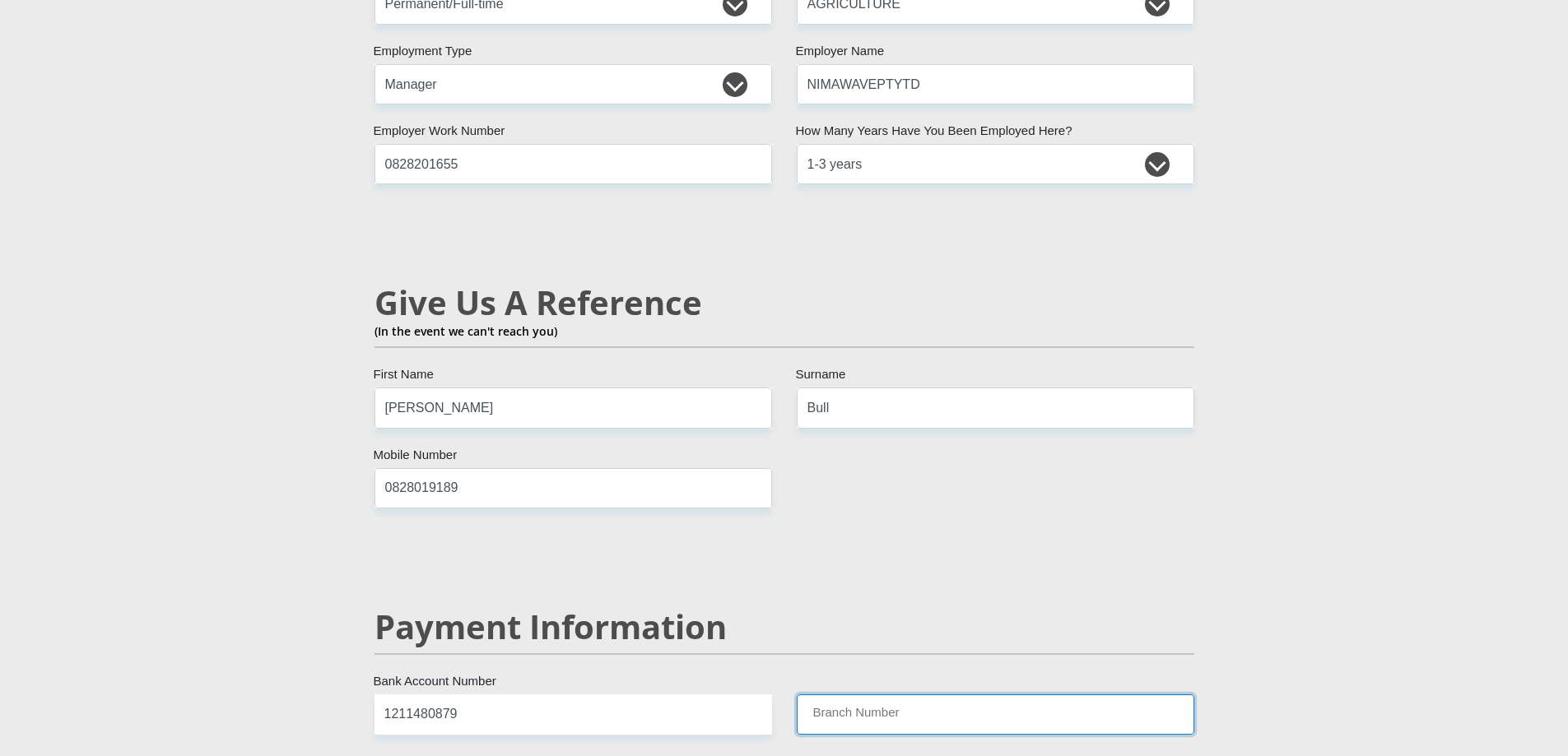
click at [882, 694] on input "Branch Number" at bounding box center [995, 714] width 398 height 40
type input "198765"
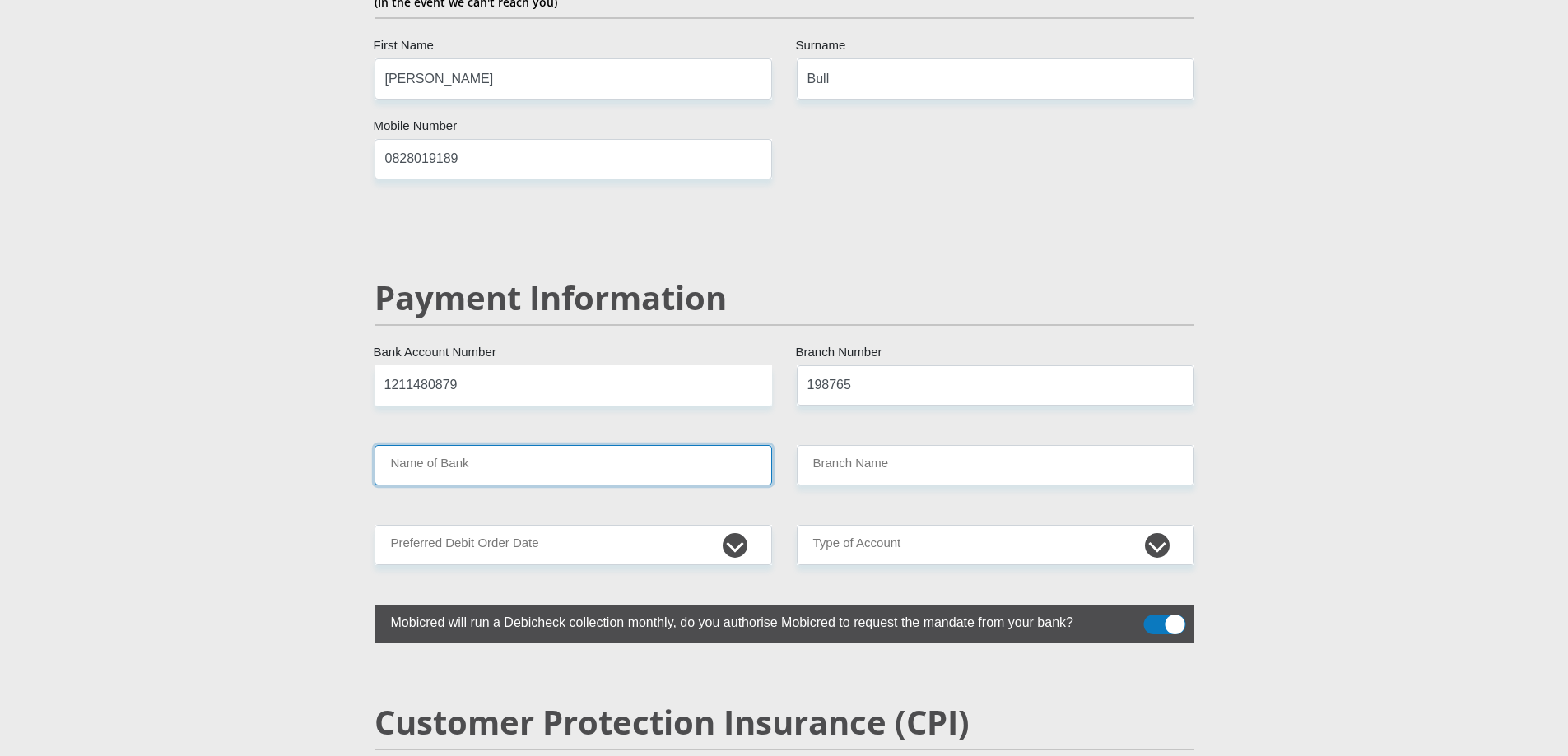
click at [440, 445] on input "Name of Bank" at bounding box center [573, 465] width 398 height 40
type input "NEDBANK"
type input "NEDBANK SOUTH AFRICA"
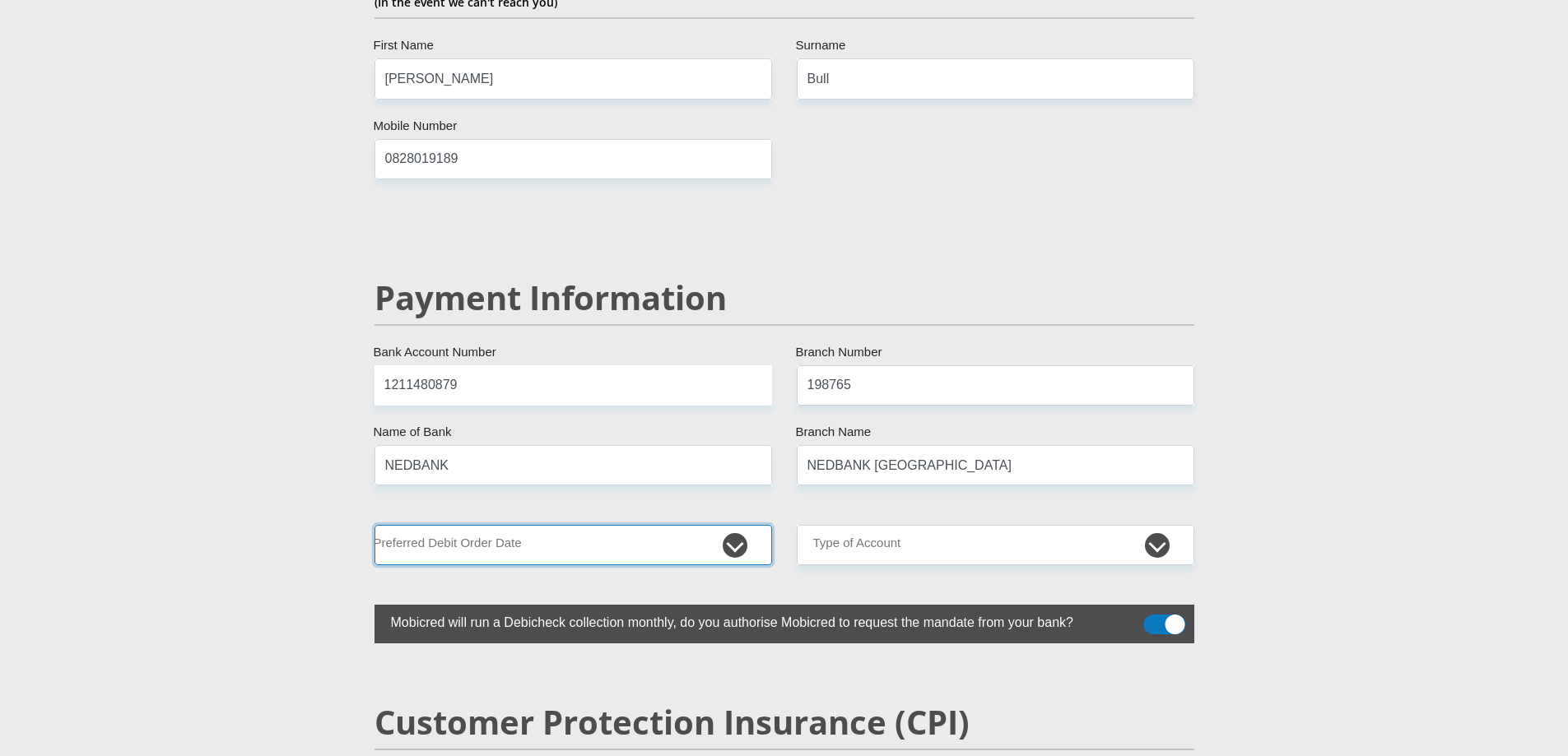
click at [546, 525] on select "1st 2nd 3rd 4th 5th 7th 18th 19th 20th 21st 22nd 23rd 24th 25th 26th 27th 28th …" at bounding box center [573, 545] width 398 height 40
select select "25"
click at [375, 525] on select "1st 2nd 3rd 4th 5th 7th 18th 19th 20th 21st 22nd 23rd 24th 25th 26th 27th 28th …" at bounding box center [573, 545] width 398 height 40
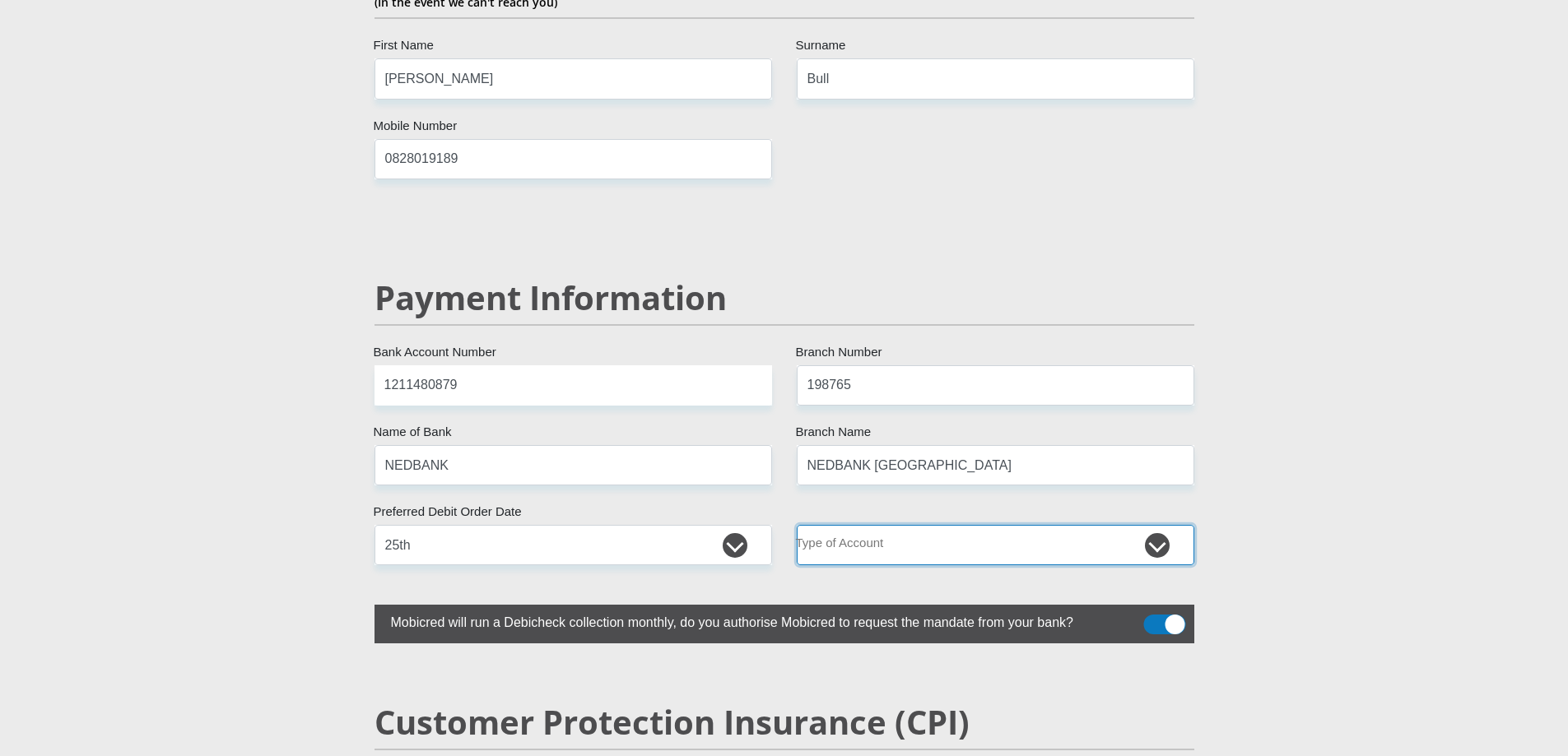
click at [1056, 525] on select "Cheque Savings" at bounding box center [995, 545] width 398 height 40
select select "CUR"
click at [797, 525] on select "Cheque Savings" at bounding box center [995, 545] width 398 height 40
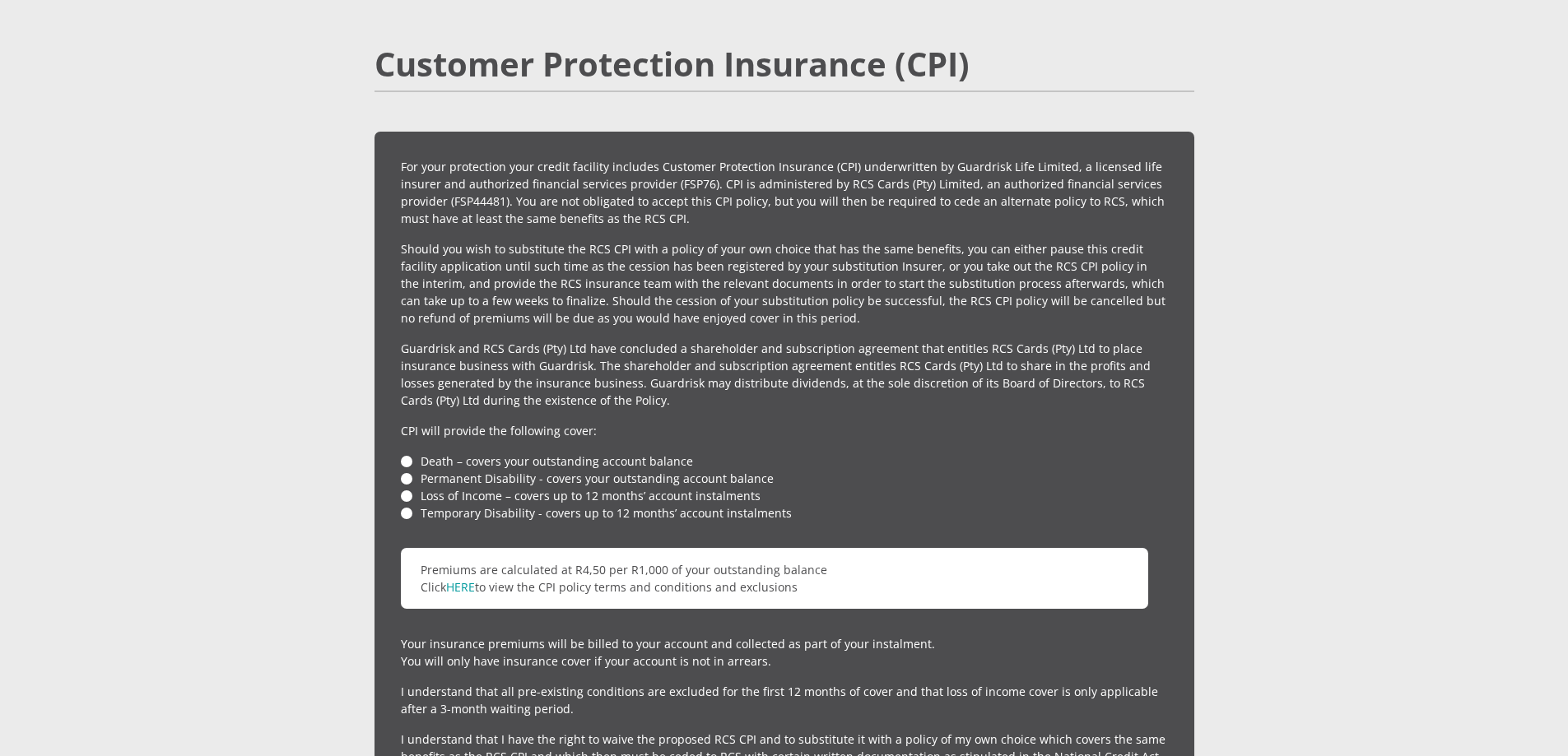
scroll to position [4221, 0]
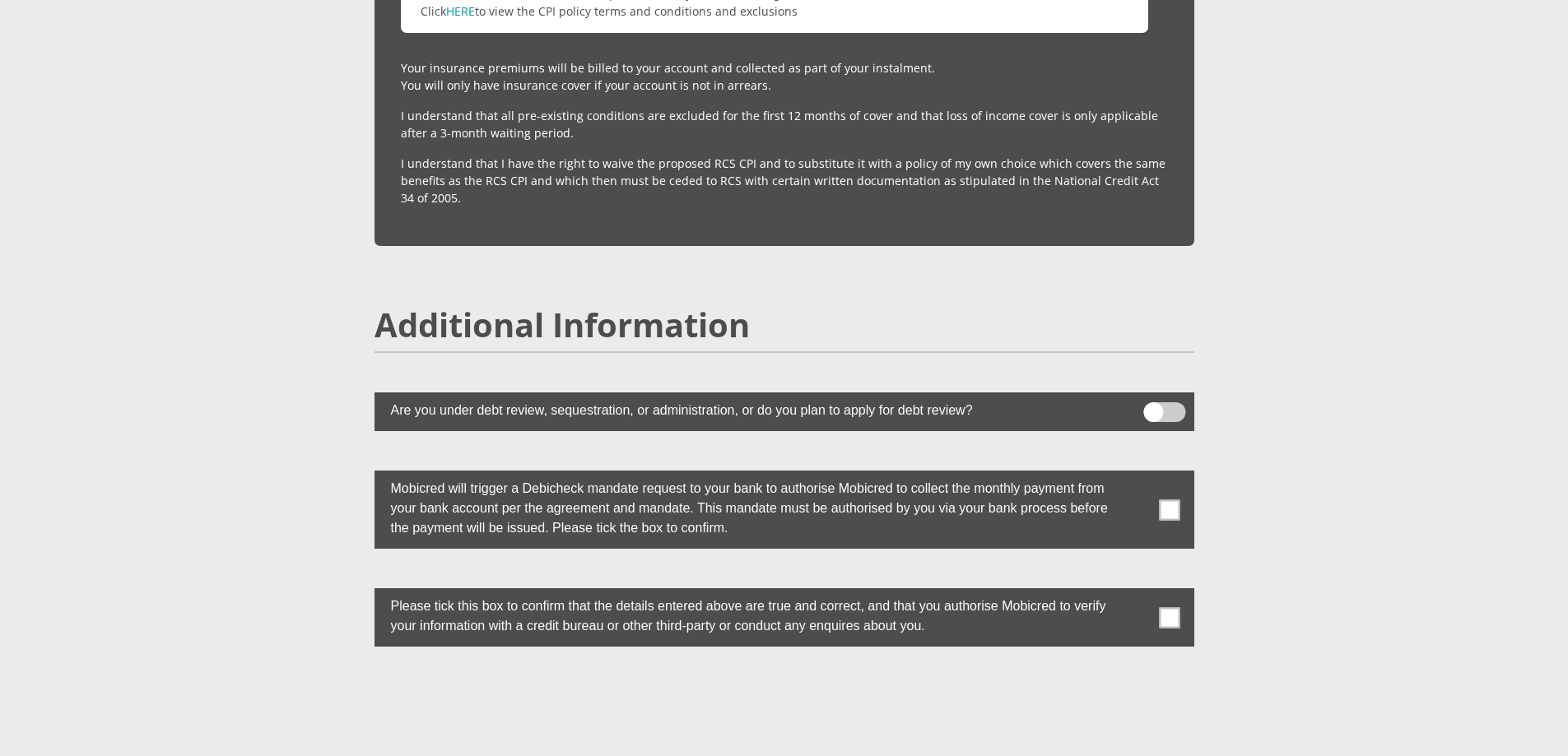
click at [1169, 500] on span at bounding box center [1168, 510] width 21 height 21
click at [1137, 475] on input "checkbox" at bounding box center [1137, 475] width 0 height 0
click at [1168, 607] on span at bounding box center [1168, 617] width 21 height 21
click at [1137, 592] on input "checkbox" at bounding box center [1137, 592] width 0 height 0
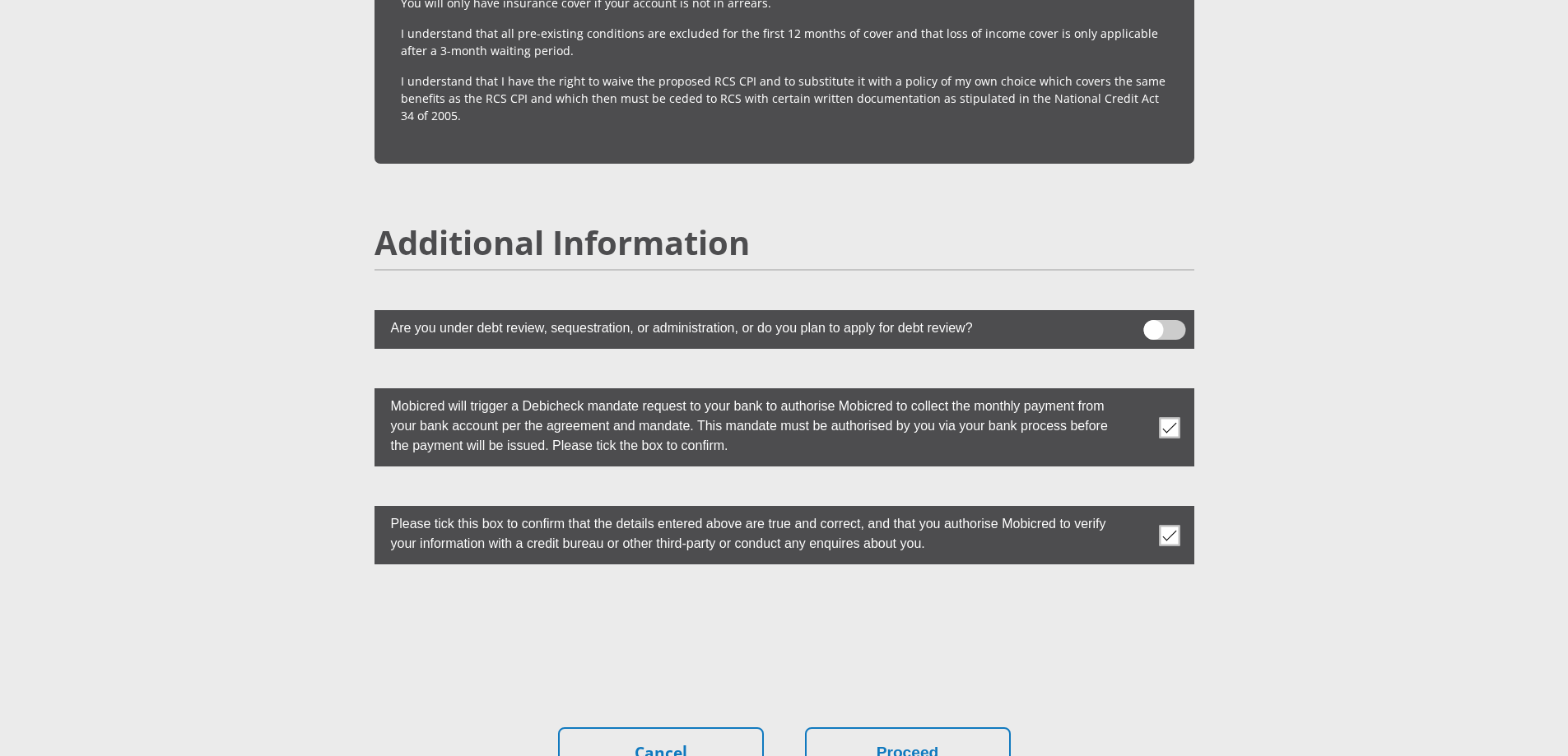
scroll to position [4482, 0]
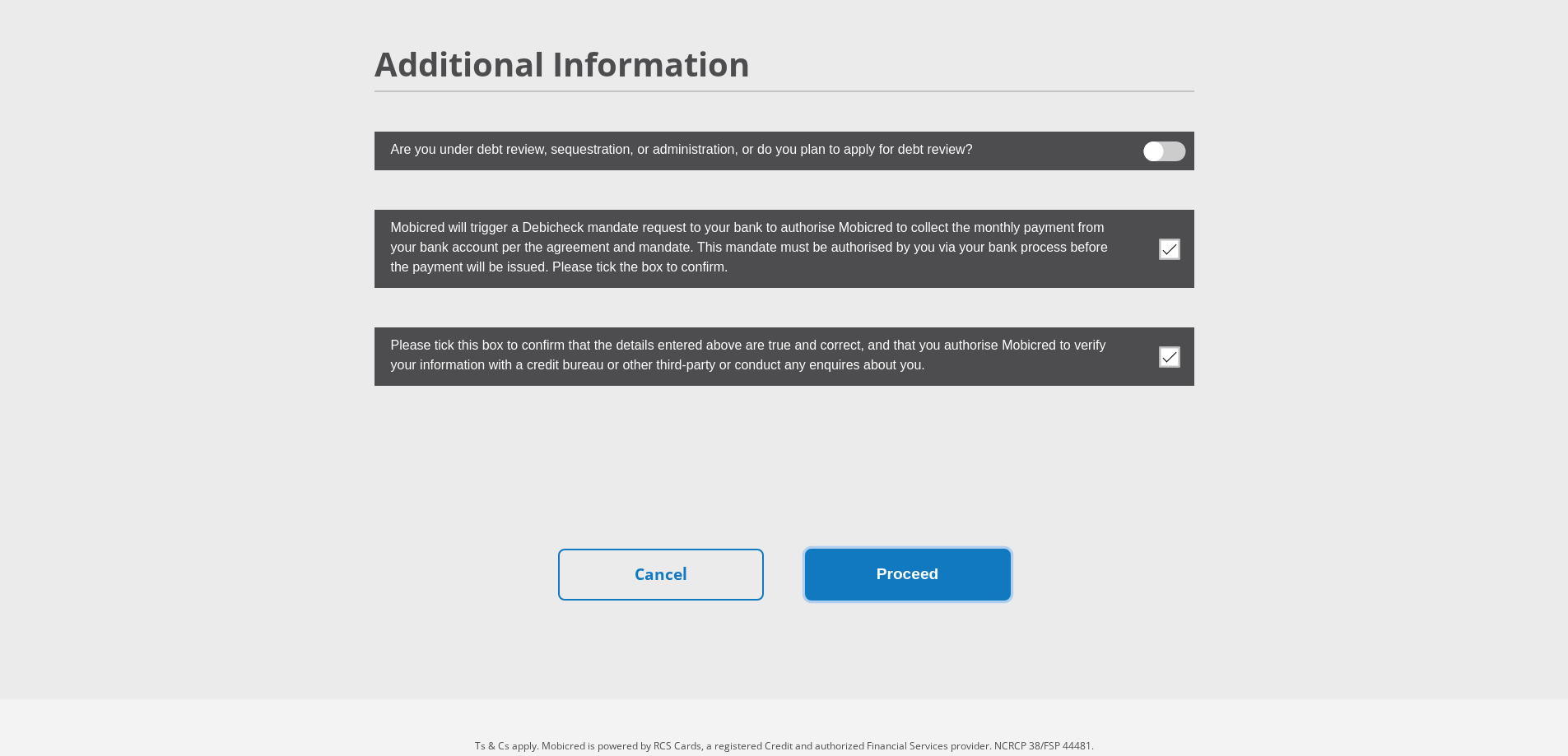
click at [834, 549] on button "Proceed" at bounding box center [908, 575] width 206 height 52
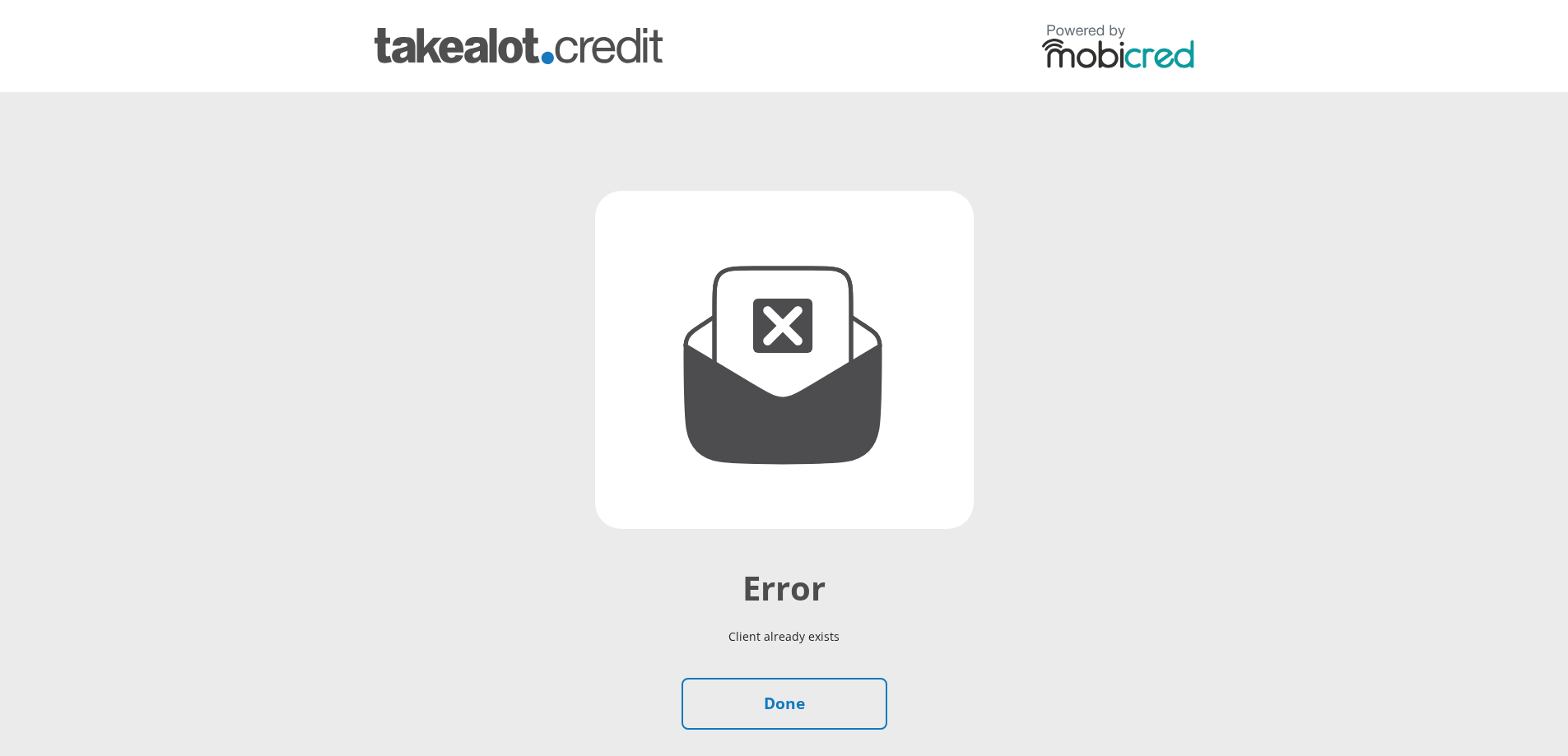
scroll to position [126, 0]
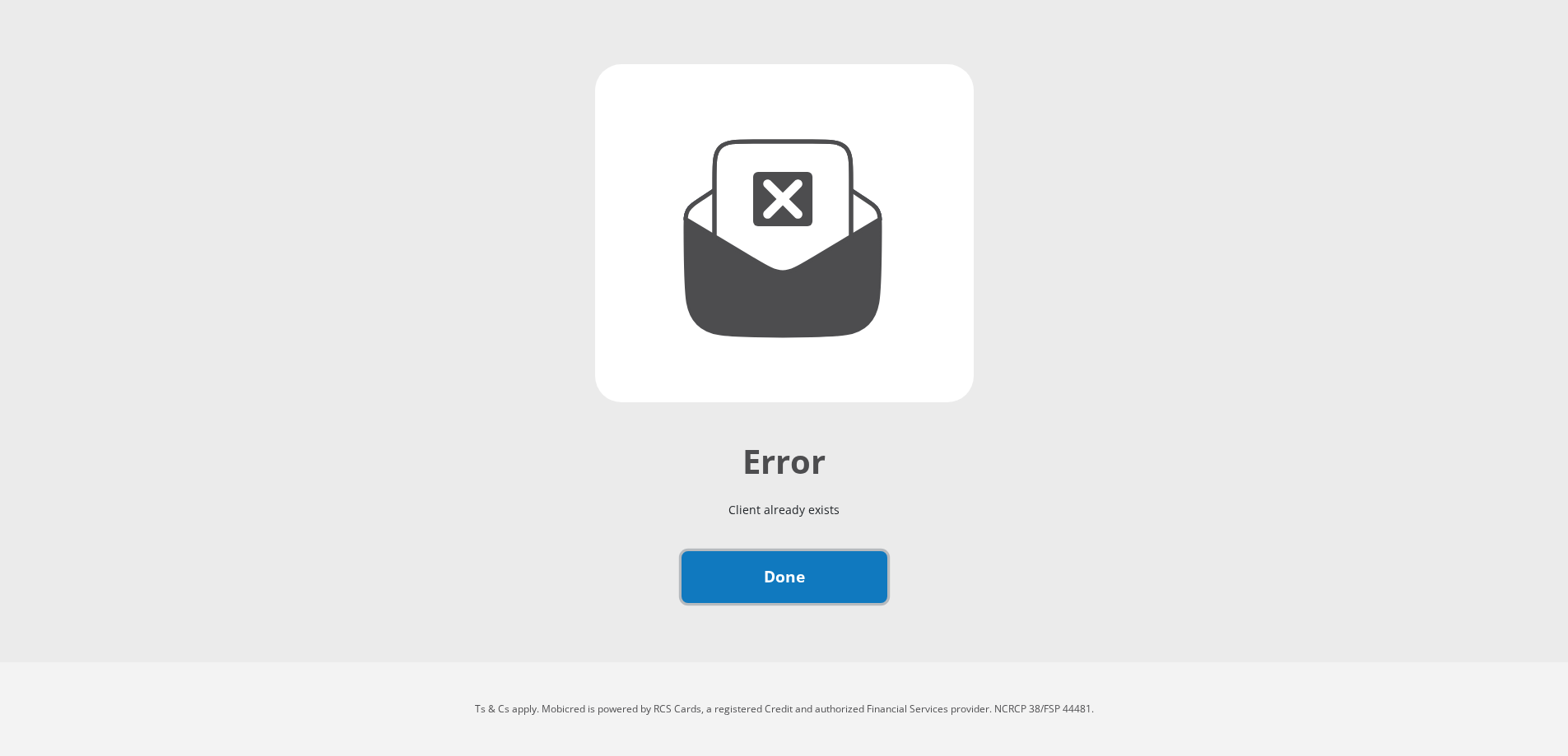
click at [826, 589] on link "Done" at bounding box center [785, 577] width 206 height 52
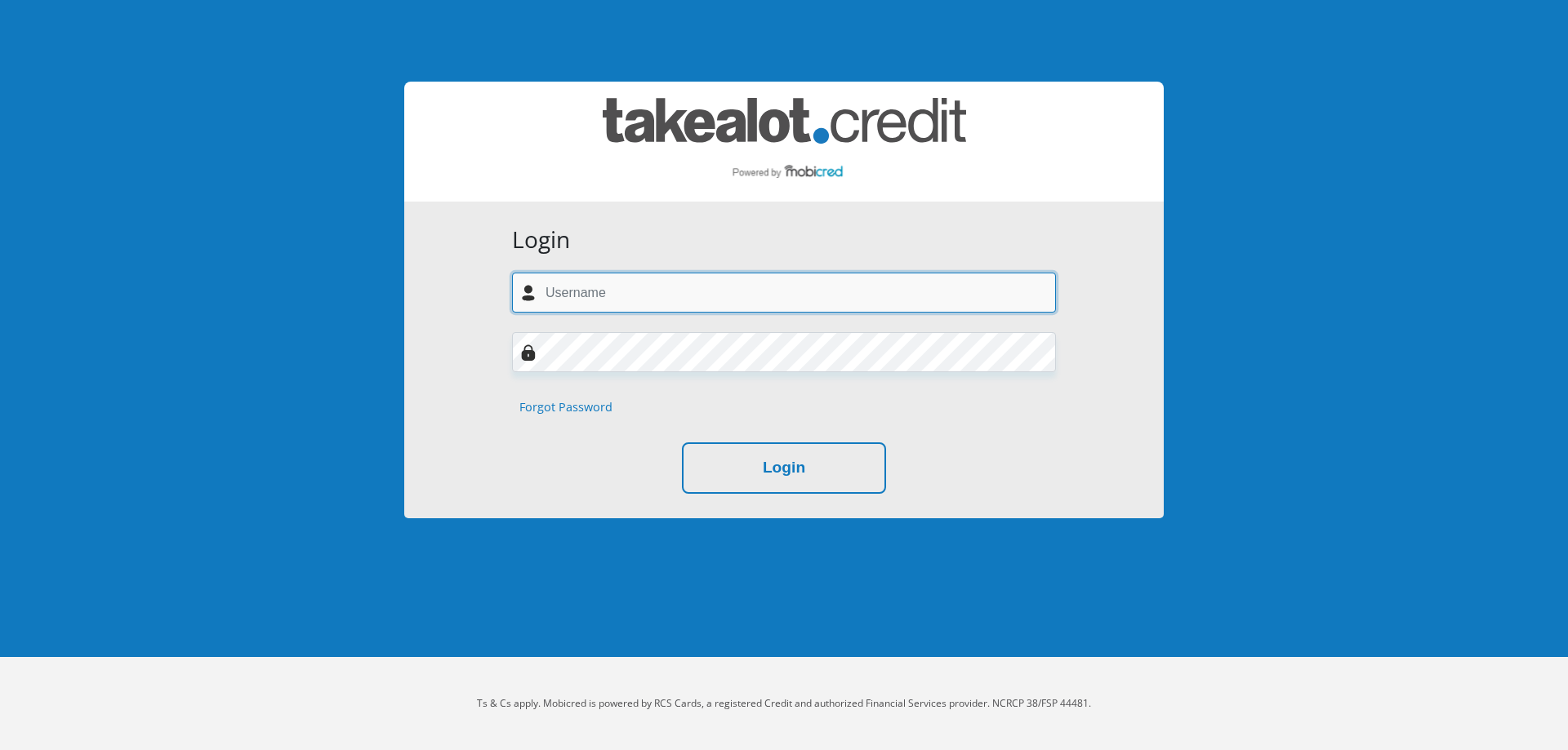
click at [724, 283] on input "text" at bounding box center [784, 292] width 544 height 40
type input "jarmaneryn5@gmail.com"
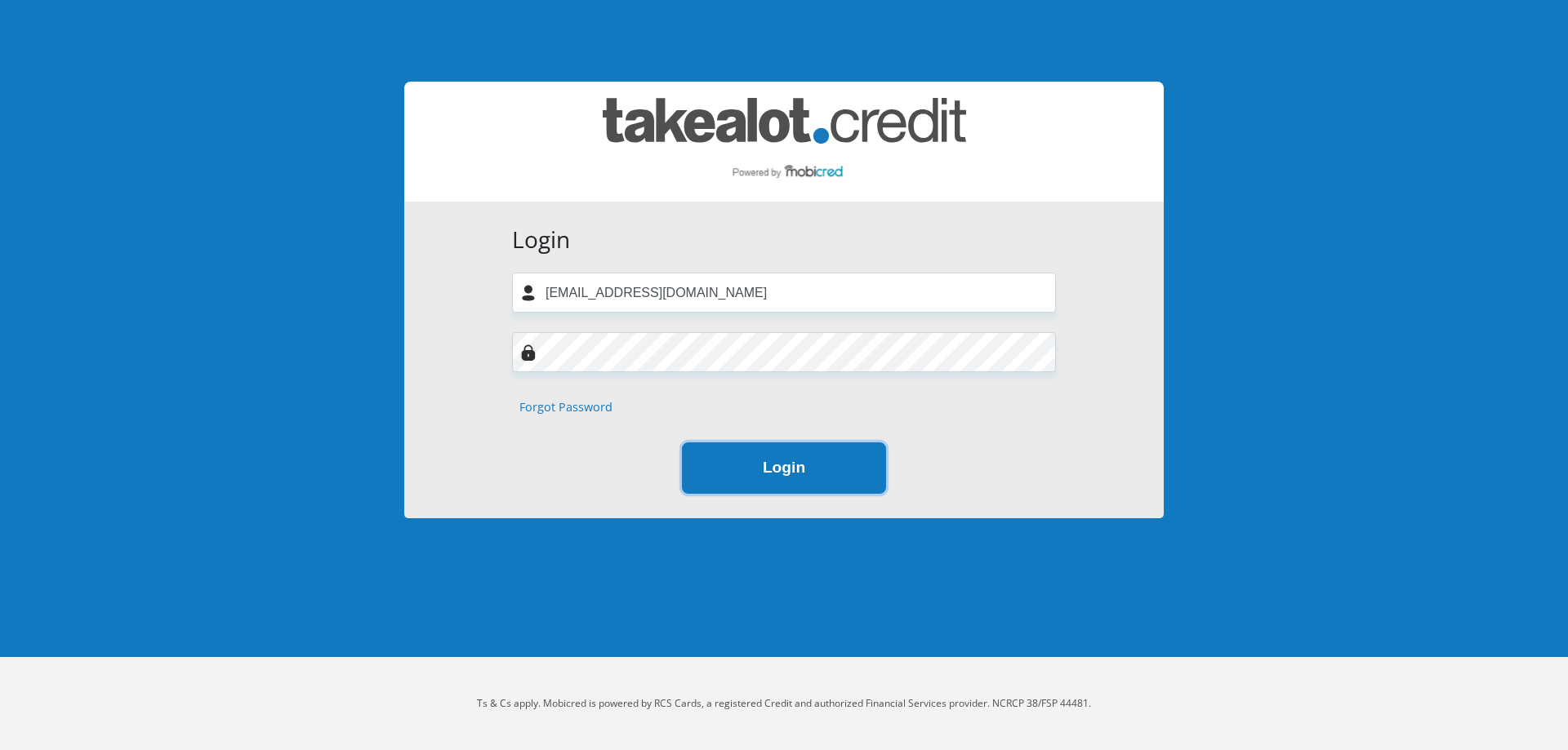
click at [741, 462] on button "Login" at bounding box center [784, 468] width 204 height 52
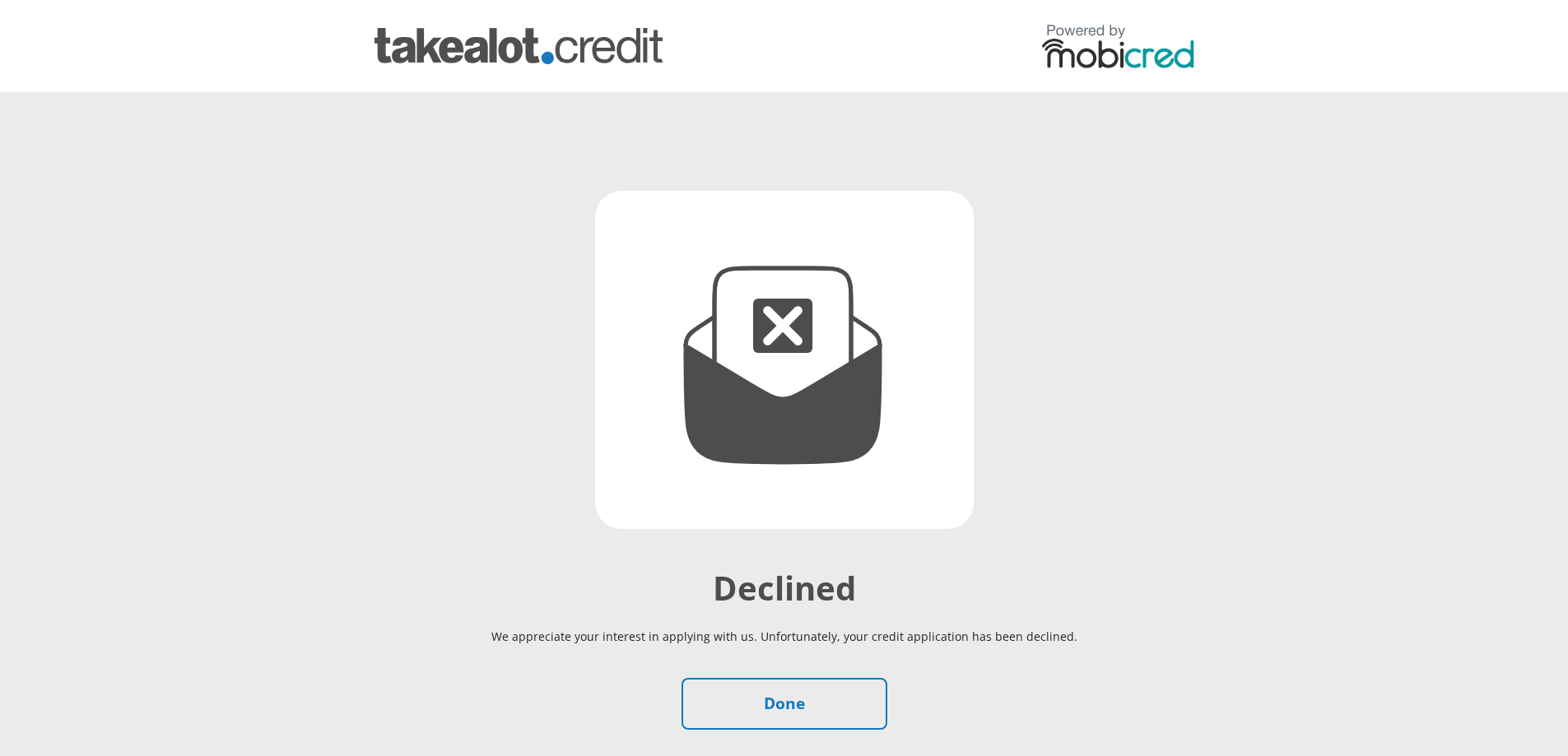
click at [1090, 56] on img at bounding box center [1118, 47] width 152 height 45
click at [836, 715] on link "Done" at bounding box center [785, 704] width 206 height 52
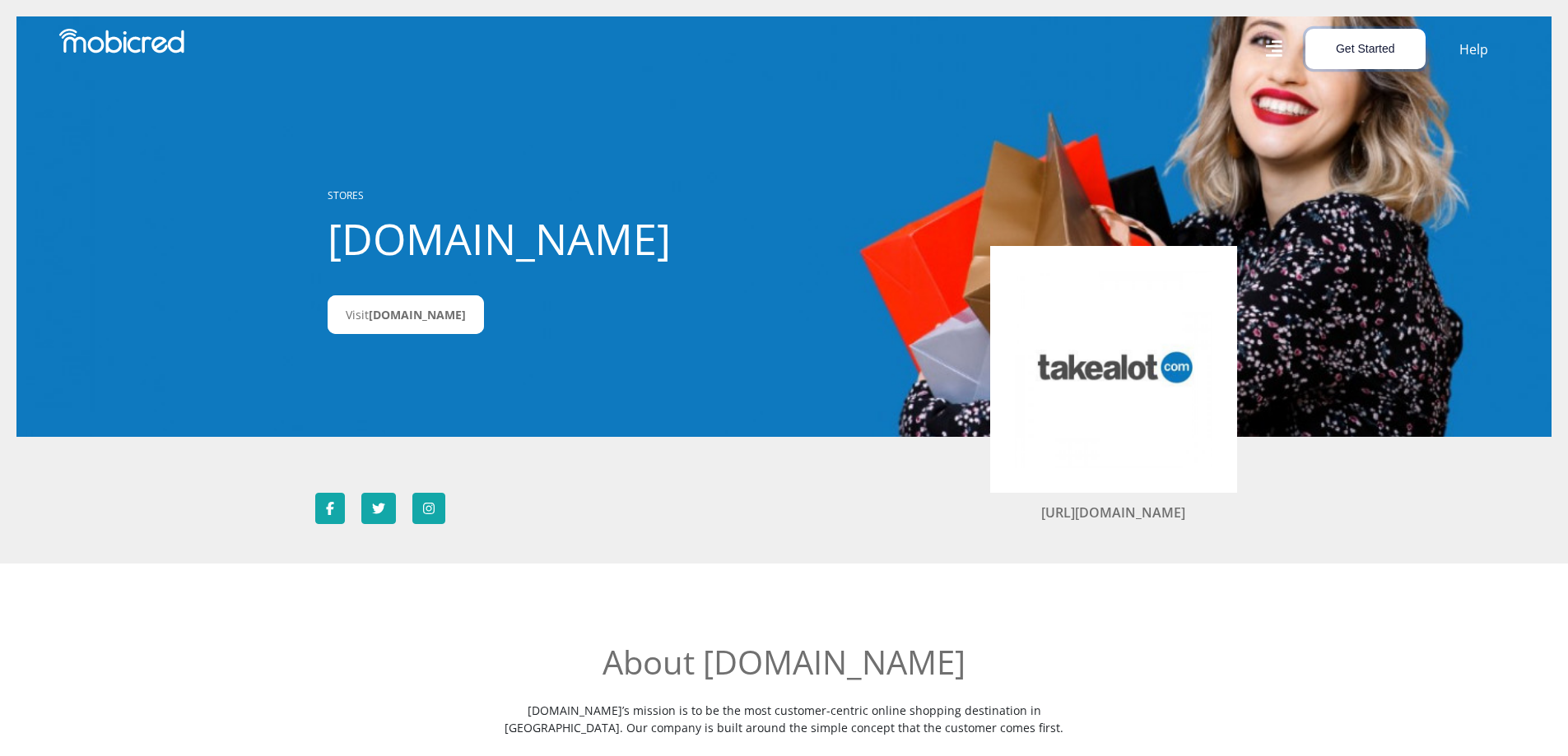
click at [1350, 57] on button "Get Started" at bounding box center [1366, 48] width 120 height 40
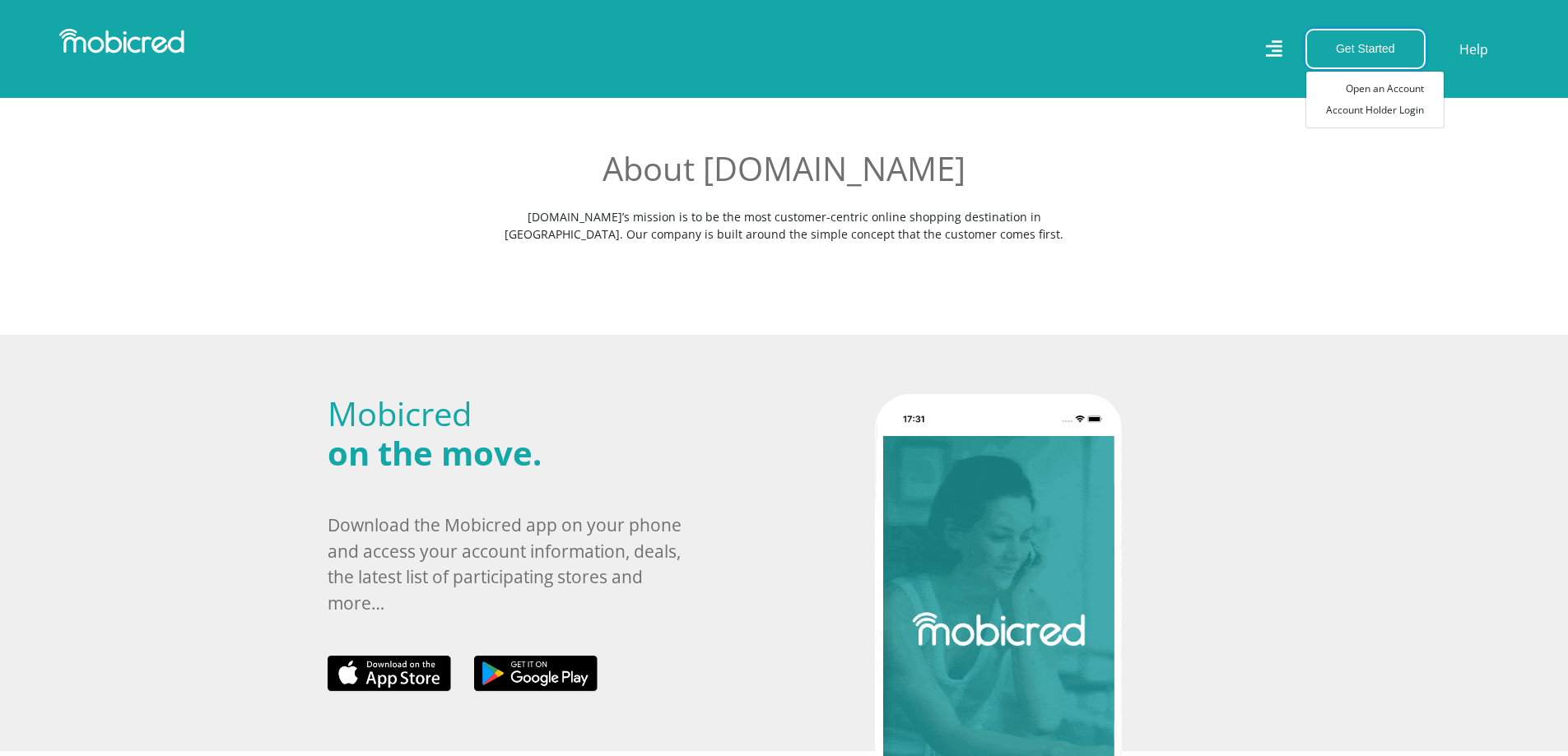
scroll to position [82, 0]
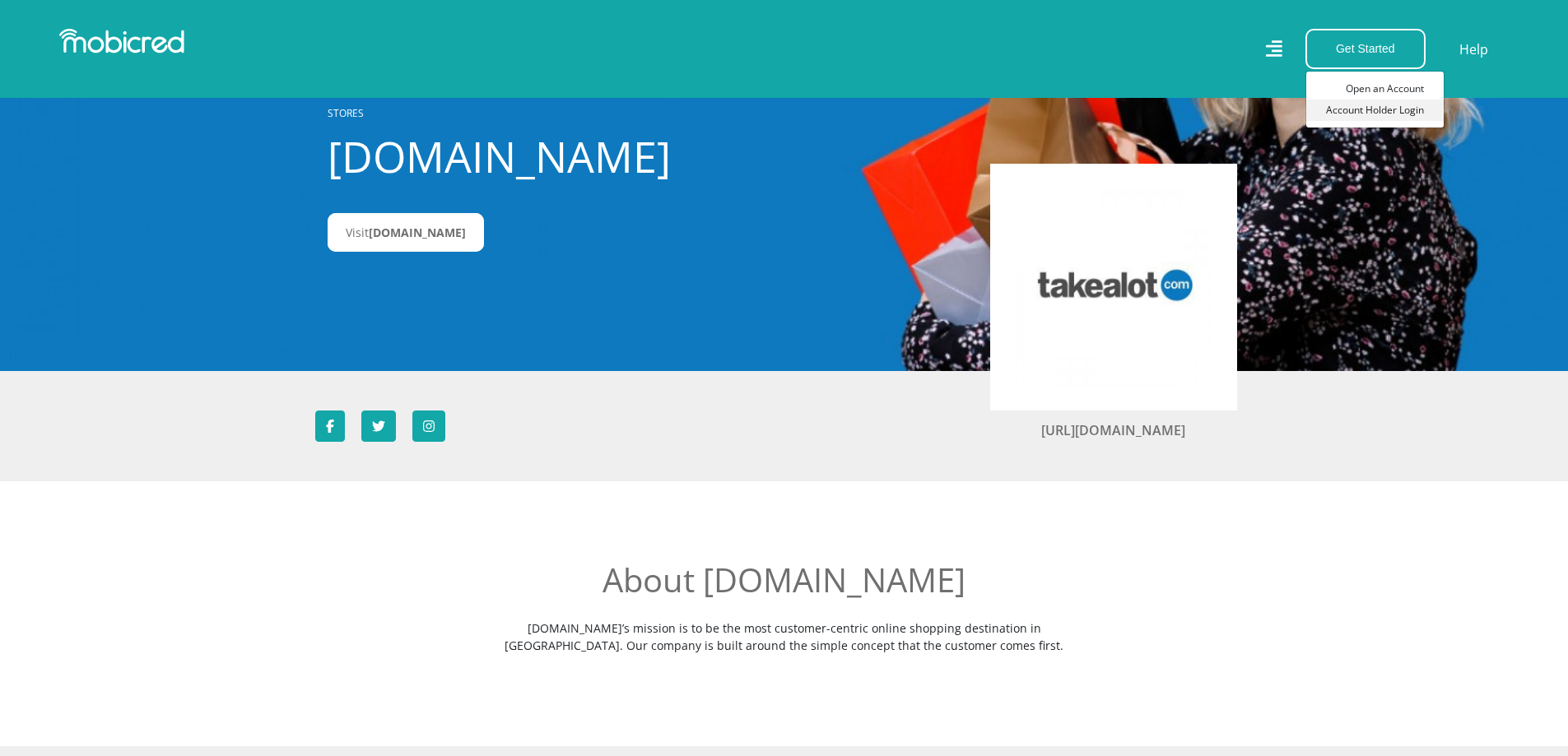
click at [1411, 116] on link "Account Holder Login" at bounding box center [1374, 110] width 137 height 21
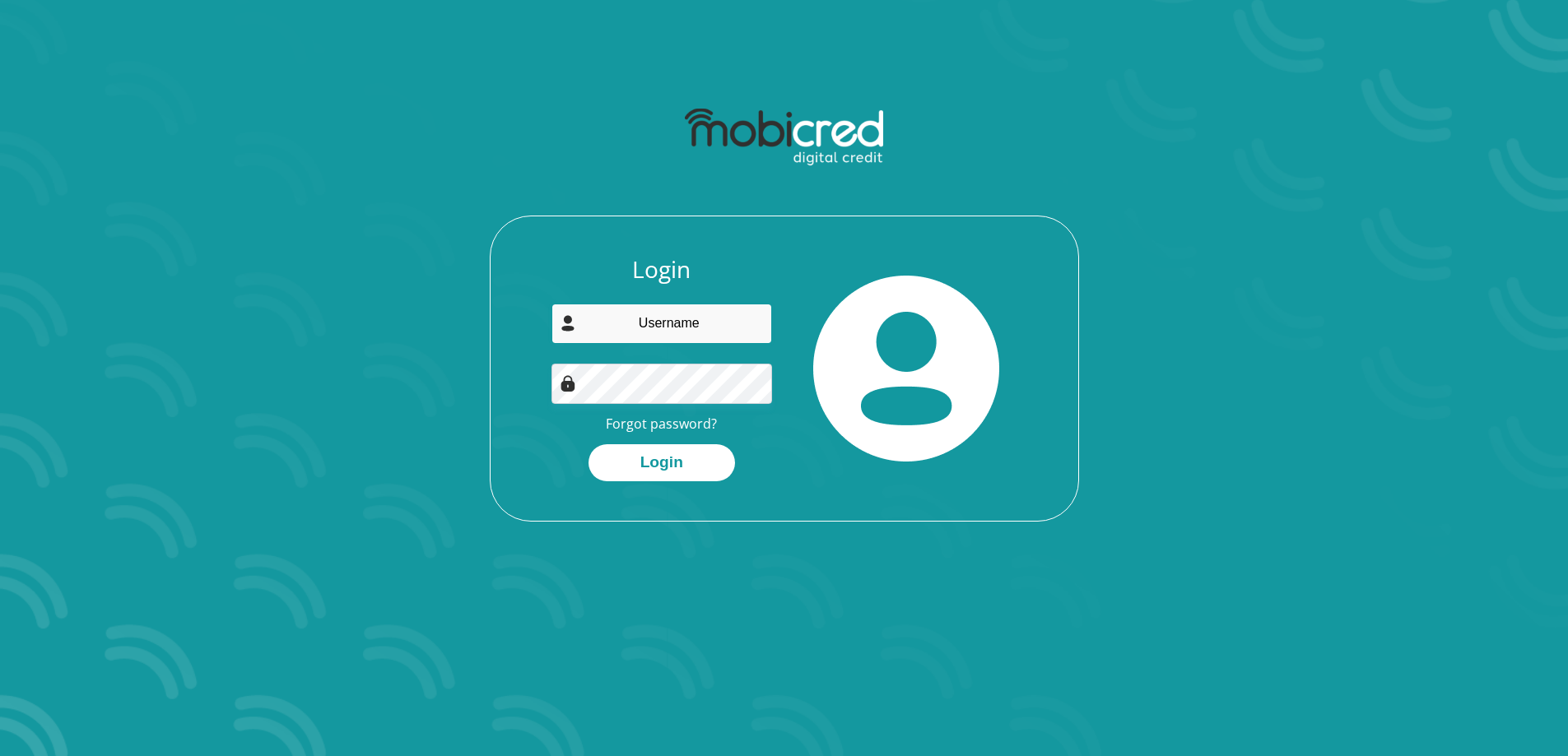
drag, startPoint x: 0, startPoint y: 0, endPoint x: 719, endPoint y: 335, distance: 793.2
click at [719, 335] on input "email" at bounding box center [661, 323] width 220 height 40
type input "jarmaneryn5@gmail.com"
click at [668, 449] on button "Login" at bounding box center [662, 462] width 147 height 37
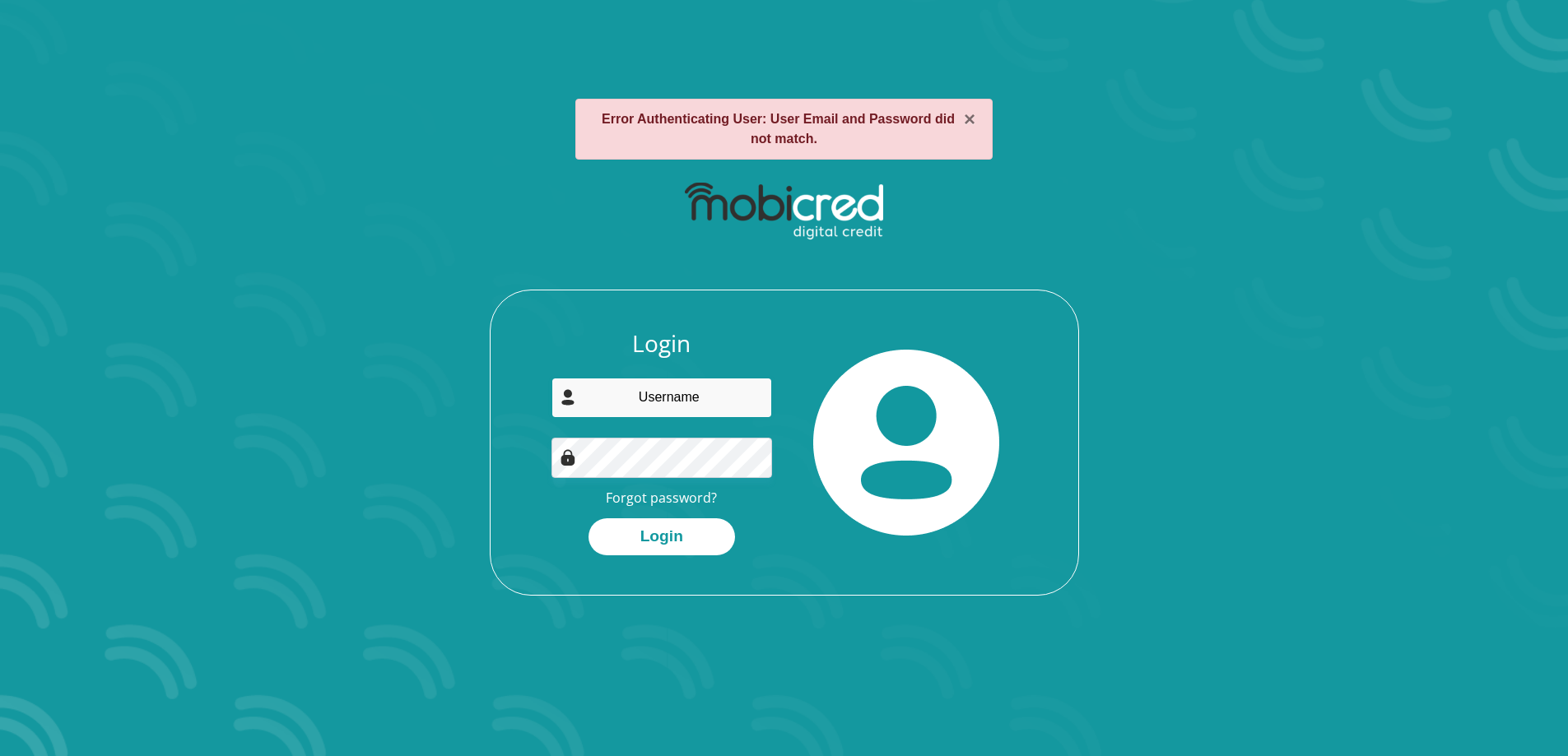
click at [676, 395] on input "email" at bounding box center [661, 398] width 220 height 40
type input "j"
click at [616, 499] on link "Forgot password?" at bounding box center [661, 498] width 111 height 18
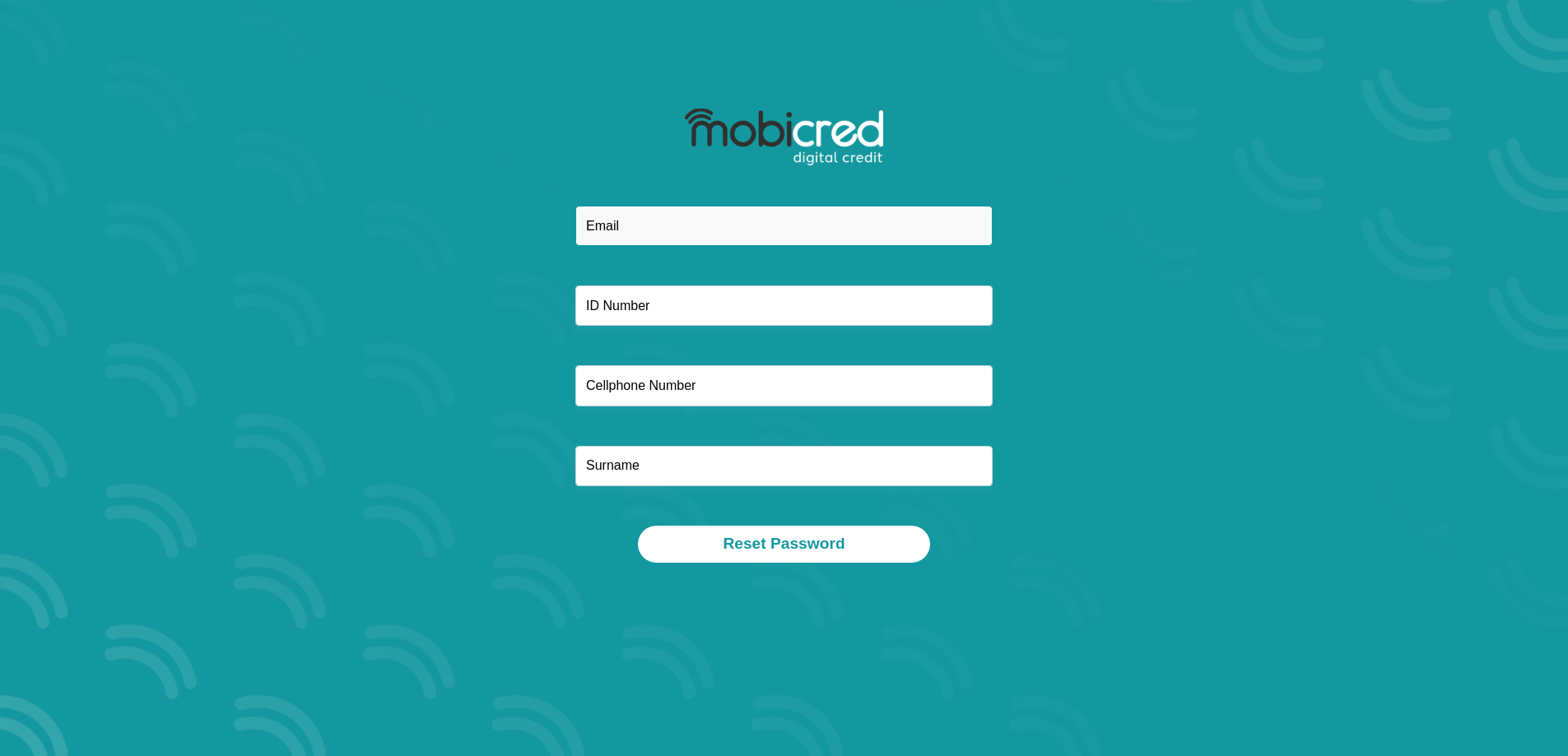
click at [649, 231] on input "email" at bounding box center [784, 226] width 418 height 40
type input "jarmaneryn5@g"
